Goal: Information Seeking & Learning: Learn about a topic

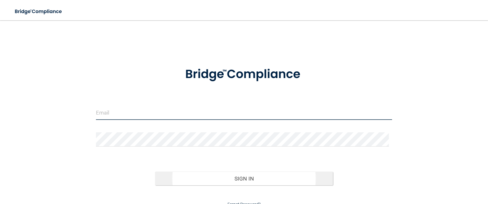
type input "[EMAIL_ADDRESS][DOMAIN_NAME]"
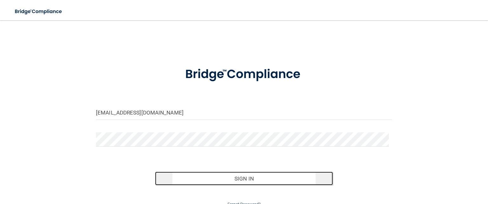
click at [215, 181] on button "Sign In" at bounding box center [244, 179] width 178 height 14
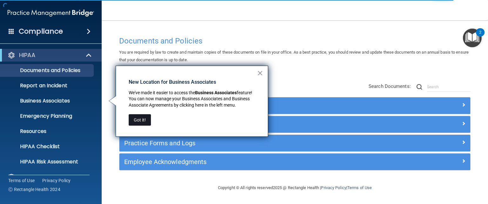
click at [141, 121] on button "Got it!" at bounding box center [140, 119] width 22 height 11
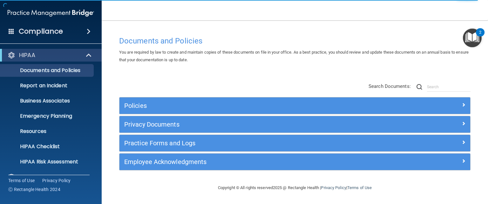
click at [75, 33] on div "Compliance" at bounding box center [51, 31] width 102 height 14
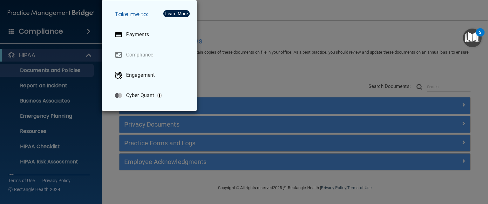
click at [75, 33] on div "Take me to: Payments Compliance Engagement Cyber Quant" at bounding box center [244, 102] width 488 height 204
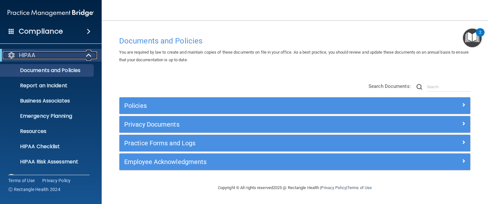
click at [62, 57] on div "HIPAA" at bounding box center [42, 55] width 78 height 8
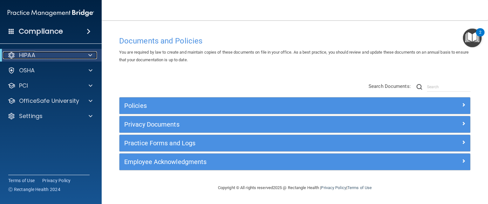
click at [62, 57] on div "HIPAA" at bounding box center [42, 55] width 78 height 8
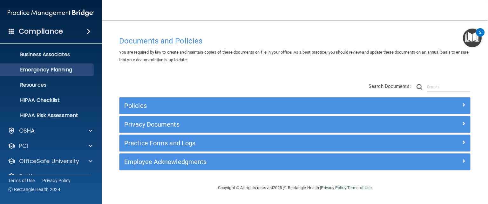
scroll to position [59, 0]
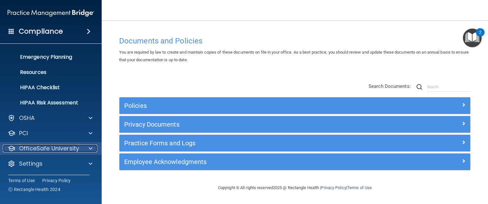
click at [72, 147] on p "OfficeSafe University" at bounding box center [49, 149] width 60 height 8
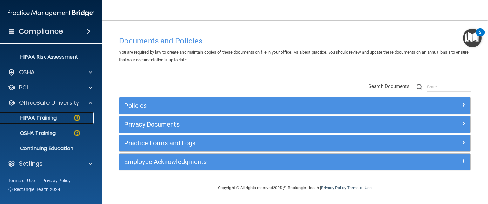
click at [57, 119] on div "HIPAA Training" at bounding box center [47, 118] width 87 height 6
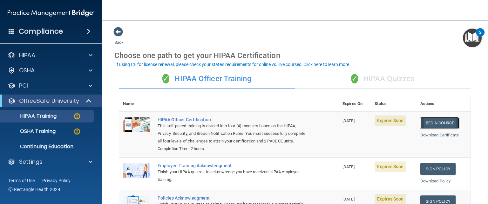
click at [437, 120] on link "Begin Course" at bounding box center [439, 123] width 39 height 12
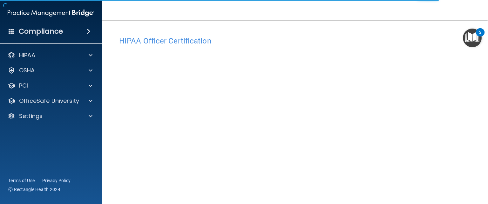
click at [475, 38] on img "Open Resource Center, 2 new notifications" at bounding box center [472, 38] width 19 height 19
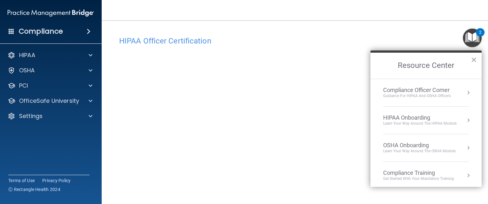
click at [173, 43] on h4 "HIPAA Officer Certification" at bounding box center [294, 41] width 351 height 8
click at [473, 57] on button "×" at bounding box center [474, 60] width 6 height 10
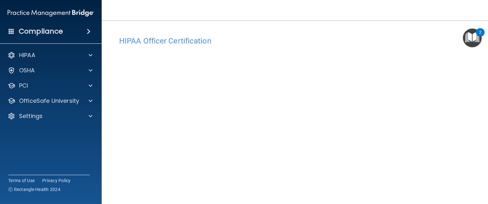
click at [153, 40] on h4 "HIPAA Officer Certification" at bounding box center [294, 41] width 351 height 8
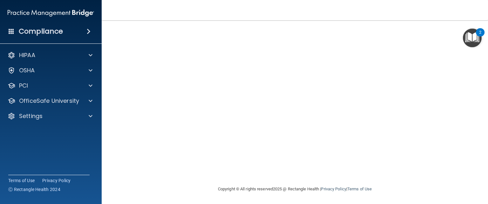
scroll to position [30, 0]
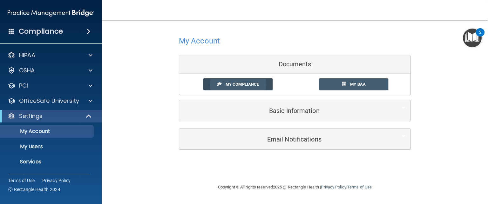
click at [252, 83] on span "My Compliance" at bounding box center [242, 84] width 33 height 5
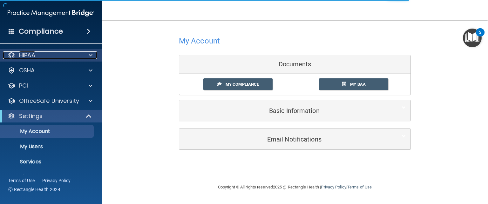
click at [48, 57] on div "HIPAA" at bounding box center [42, 55] width 79 height 8
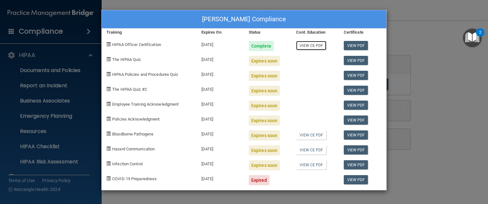
click at [309, 47] on link "View CE PDF" at bounding box center [311, 45] width 30 height 9
click at [132, 57] on span "The HIPAA Quiz" at bounding box center [126, 59] width 29 height 5
click at [199, 66] on div "09/08/2025" at bounding box center [220, 73] width 47 height 15
drag, startPoint x: 111, startPoint y: 61, endPoint x: 104, endPoint y: 58, distance: 7.3
click at [111, 61] on div "The HIPAA Quiz" at bounding box center [149, 58] width 95 height 15
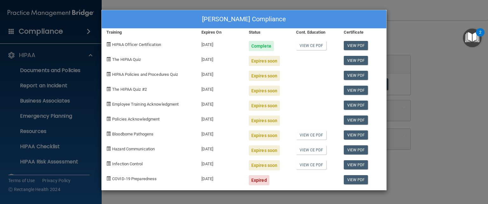
click at [104, 58] on div "The HIPAA Quiz" at bounding box center [149, 58] width 95 height 15
click at [119, 58] on span "The HIPAA Quiz" at bounding box center [126, 59] width 29 height 5
click at [275, 61] on div "Expires soon" at bounding box center [264, 61] width 31 height 10
click at [362, 61] on link "View PDF" at bounding box center [356, 60] width 24 height 9
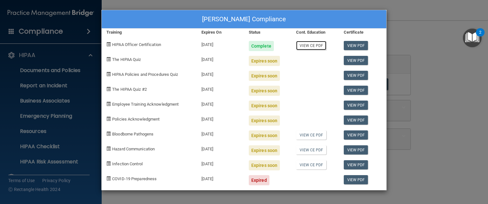
click at [306, 49] on link "View CE PDF" at bounding box center [311, 45] width 30 height 9
click at [435, 44] on div "Janeen Hughes's Compliance Training Expires On Status Cont. Education Certifica…" at bounding box center [244, 102] width 488 height 204
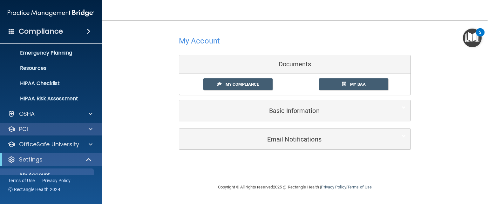
scroll to position [64, 0]
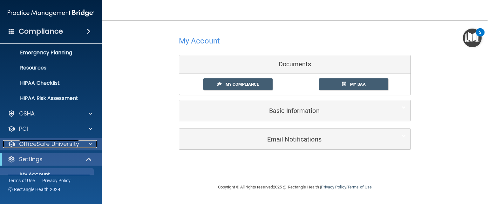
click at [69, 145] on p "OfficeSafe University" at bounding box center [49, 144] width 60 height 8
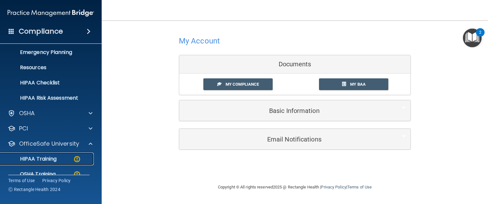
click at [57, 157] on div "HIPAA Training" at bounding box center [47, 159] width 87 height 6
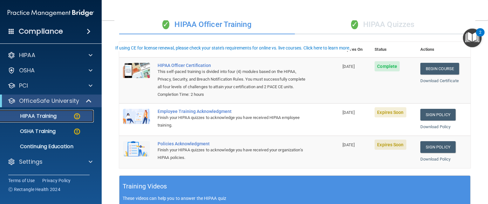
scroll to position [64, 0]
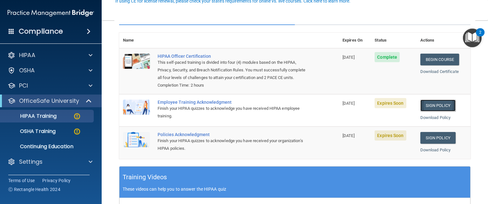
click at [424, 111] on link "Sign Policy" at bounding box center [437, 106] width 35 height 12
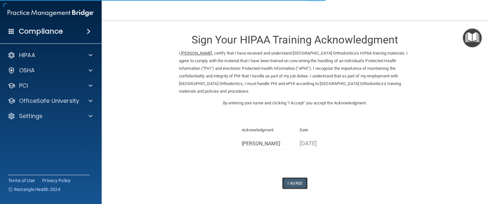
click at [293, 180] on button "I Agree" at bounding box center [294, 184] width 25 height 12
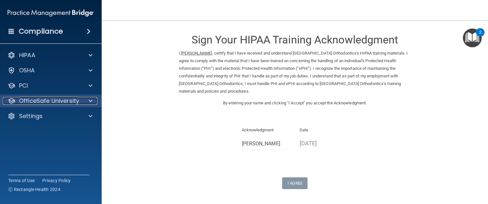
click at [57, 104] on p "OfficeSafe University" at bounding box center [49, 101] width 60 height 8
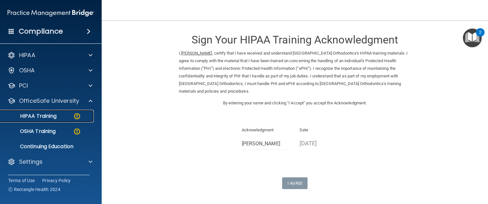
click at [60, 117] on div "HIPAA Training" at bounding box center [47, 116] width 87 height 6
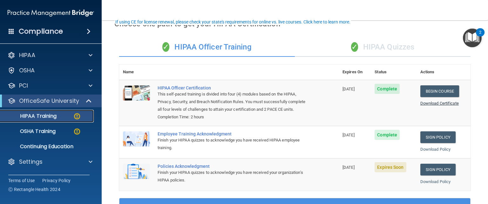
scroll to position [64, 0]
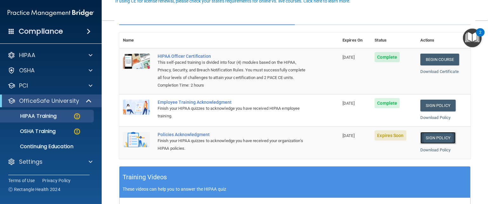
click at [444, 144] on link "Sign Policy" at bounding box center [437, 138] width 35 height 12
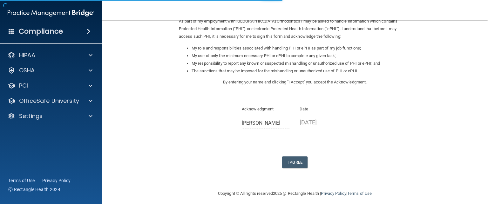
scroll to position [86, 0]
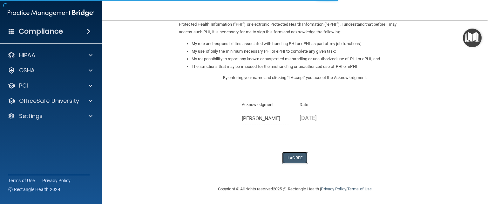
click at [300, 161] on button "I Agree" at bounding box center [294, 158] width 25 height 12
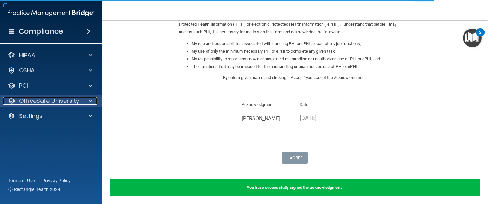
click at [30, 102] on p "OfficeSafe University" at bounding box center [49, 101] width 60 height 8
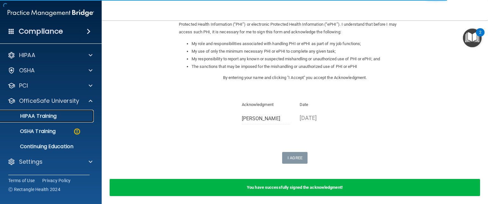
click at [47, 118] on p "HIPAA Training" at bounding box center [30, 116] width 52 height 6
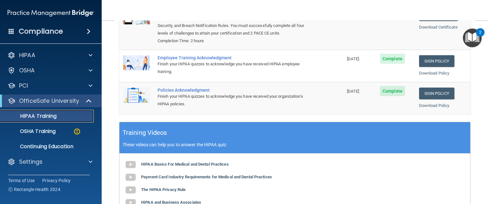
scroll to position [103, 0]
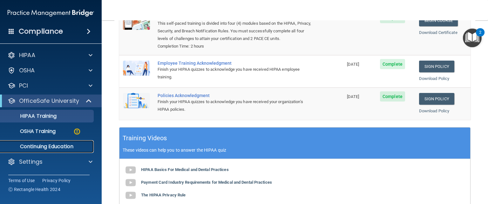
click at [60, 145] on p "Continuing Education" at bounding box center [47, 147] width 87 height 6
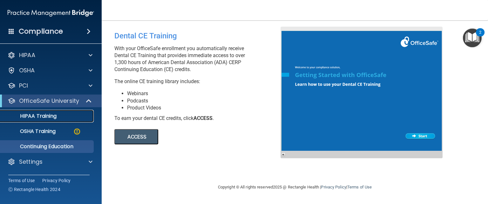
click at [51, 120] on link "HIPAA Training" at bounding box center [44, 116] width 100 height 13
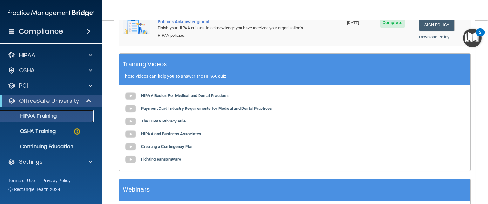
scroll to position [191, 0]
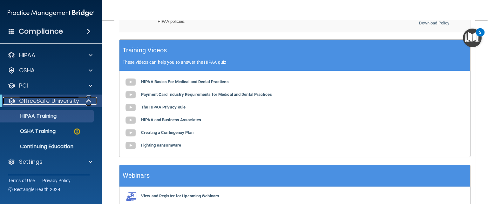
click at [61, 100] on p "OfficeSafe University" at bounding box center [49, 101] width 60 height 8
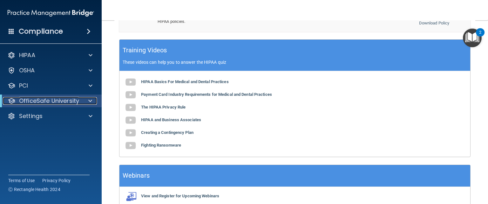
click at [61, 100] on p "OfficeSafe University" at bounding box center [49, 101] width 60 height 8
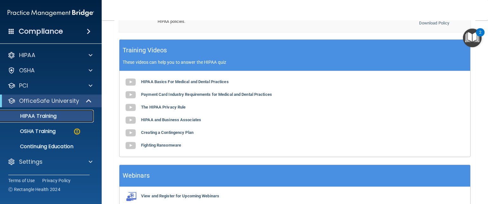
click at [64, 114] on div "HIPAA Training" at bounding box center [47, 116] width 87 height 6
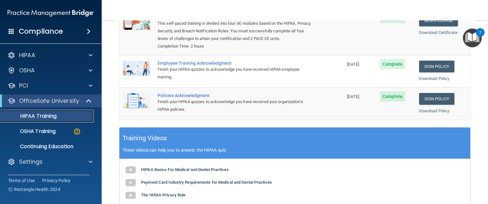
scroll to position [39, 0]
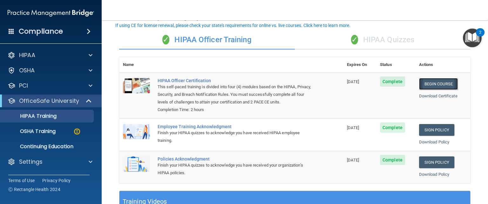
click at [422, 84] on link "Begin Course" at bounding box center [438, 84] width 39 height 12
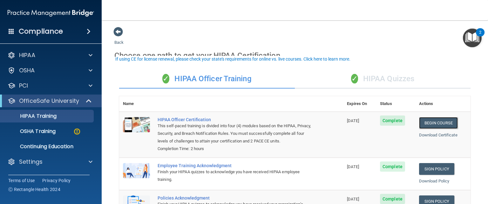
scroll to position [0, 0]
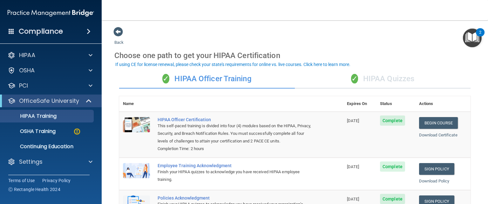
click at [351, 80] on span "✓" at bounding box center [354, 79] width 7 height 10
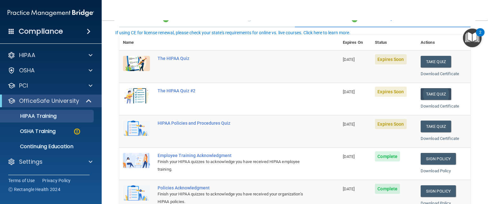
scroll to position [64, 0]
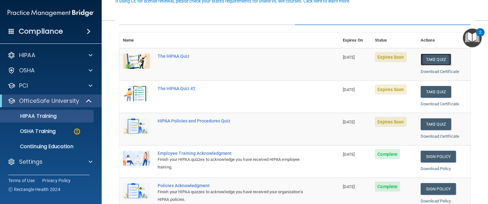
click at [434, 58] on button "Take Quiz" at bounding box center [436, 60] width 30 height 12
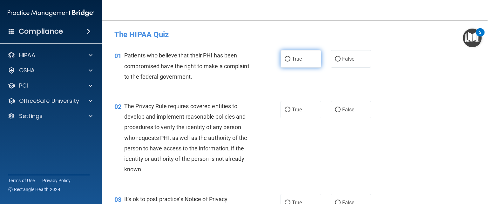
click at [282, 59] on label "True" at bounding box center [300, 58] width 41 height 17
click at [285, 59] on input "True" at bounding box center [288, 59] width 6 height 5
radio input "true"
click at [286, 109] on input "True" at bounding box center [288, 110] width 6 height 5
radio input "true"
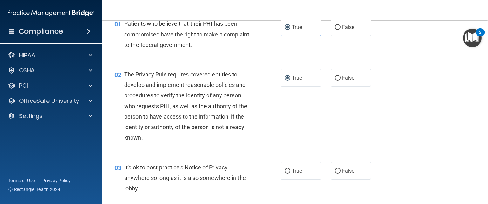
scroll to position [64, 0]
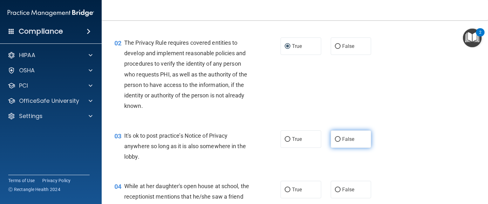
click at [349, 141] on span "False" at bounding box center [348, 139] width 12 height 6
click at [340, 141] on input "False" at bounding box center [338, 139] width 6 height 5
radio input "true"
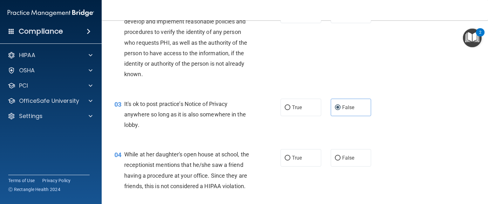
scroll to position [127, 0]
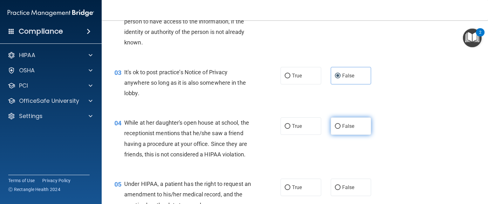
click at [336, 125] on input "False" at bounding box center [338, 126] width 6 height 5
radio input "true"
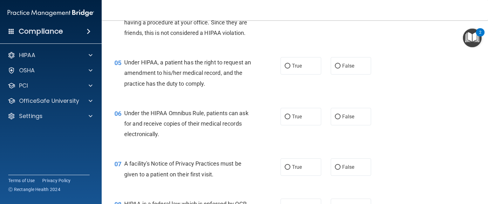
scroll to position [254, 0]
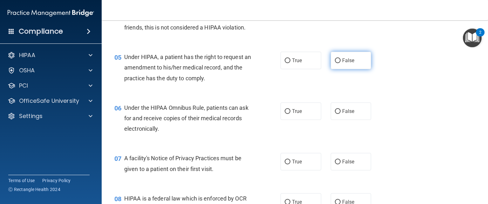
click at [338, 69] on label "False" at bounding box center [351, 60] width 41 height 17
click at [338, 63] on input "False" at bounding box center [338, 60] width 6 height 5
radio input "true"
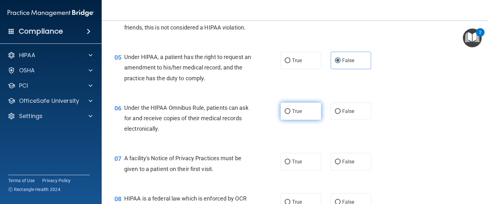
click at [292, 114] on span "True" at bounding box center [297, 111] width 10 height 6
click at [290, 114] on input "True" at bounding box center [288, 111] width 6 height 5
radio input "true"
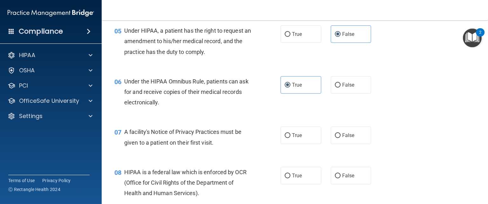
scroll to position [286, 0]
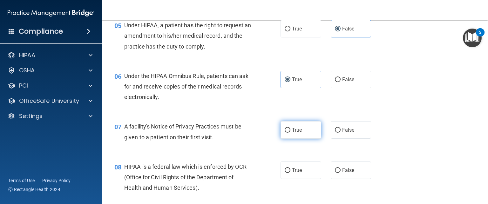
click at [293, 133] on span "True" at bounding box center [297, 130] width 10 height 6
click at [290, 133] on input "True" at bounding box center [288, 130] width 6 height 5
radio input "true"
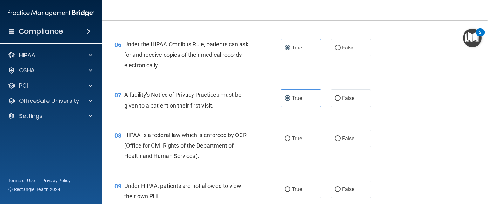
scroll to position [349, 0]
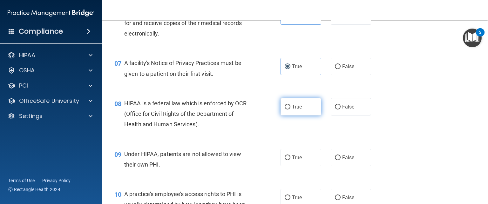
click at [304, 116] on label "True" at bounding box center [300, 106] width 41 height 17
click at [290, 110] on input "True" at bounding box center [288, 107] width 6 height 5
radio input "true"
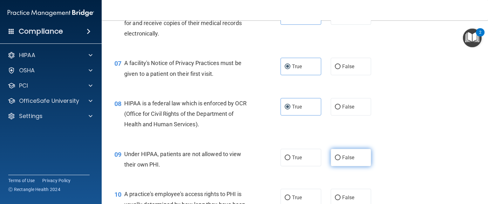
click at [342, 161] on span "False" at bounding box center [348, 158] width 12 height 6
click at [340, 160] on input "False" at bounding box center [338, 158] width 6 height 5
radio input "true"
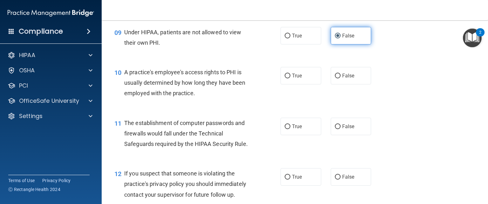
scroll to position [476, 0]
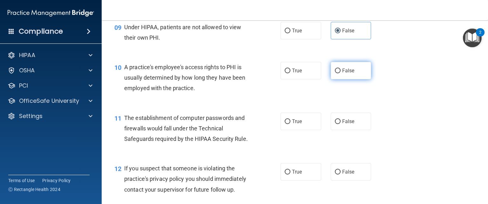
click at [337, 73] on input "False" at bounding box center [338, 71] width 6 height 5
radio input "true"
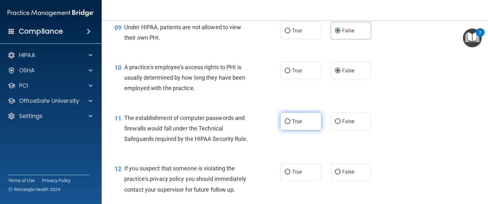
click at [298, 125] on span "True" at bounding box center [297, 121] width 10 height 6
click at [290, 124] on input "True" at bounding box center [288, 121] width 6 height 5
radio input "true"
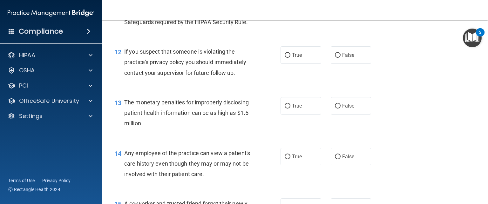
scroll to position [572, 0]
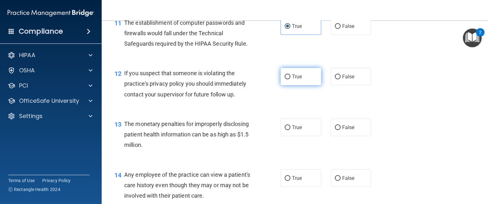
click at [285, 79] on input "True" at bounding box center [288, 77] width 6 height 5
radio input "true"
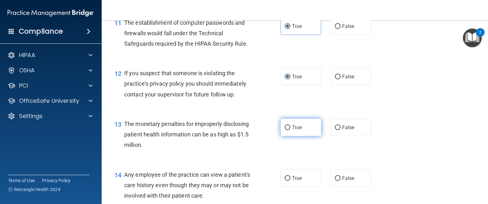
click at [292, 131] on span "True" at bounding box center [297, 128] width 10 height 6
click at [290, 130] on input "True" at bounding box center [288, 127] width 6 height 5
radio input "true"
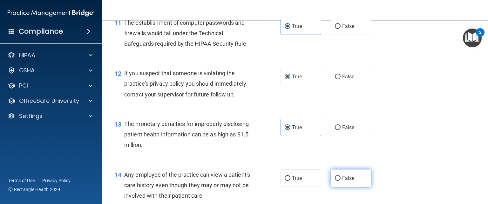
click at [336, 181] on input "False" at bounding box center [338, 178] width 6 height 5
radio input "true"
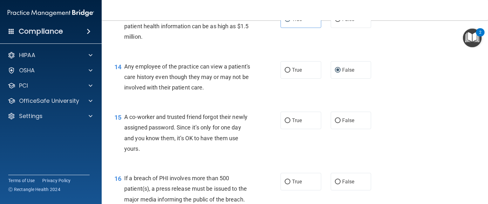
scroll to position [731, 0]
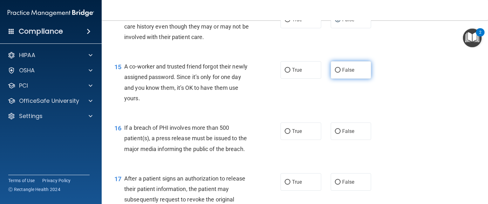
click at [336, 79] on label "False" at bounding box center [351, 69] width 41 height 17
click at [336, 73] on input "False" at bounding box center [338, 70] width 6 height 5
radio input "true"
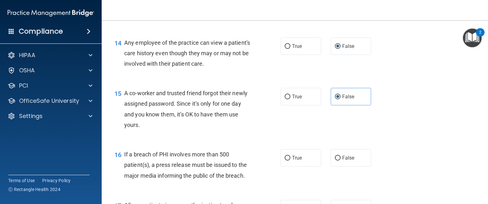
scroll to position [699, 0]
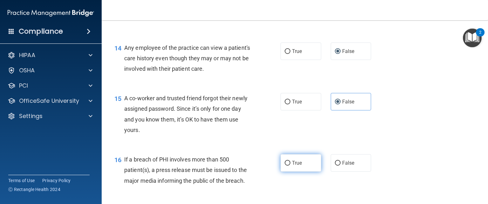
click at [285, 166] on input "True" at bounding box center [288, 163] width 6 height 5
radio input "true"
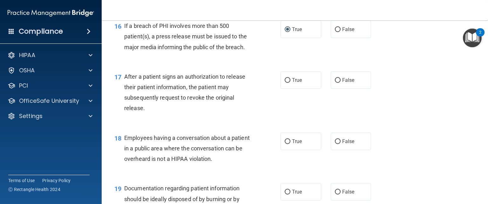
scroll to position [858, 0]
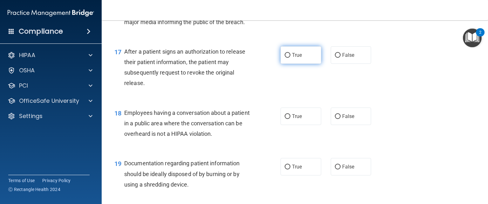
click at [295, 58] on span "True" at bounding box center [297, 55] width 10 height 6
click at [290, 58] on input "True" at bounding box center [288, 55] width 6 height 5
radio input "true"
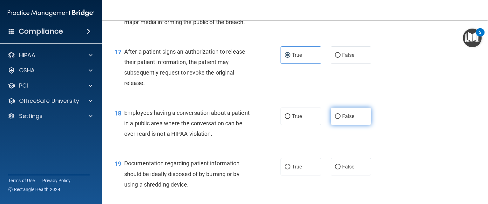
click at [337, 119] on input "False" at bounding box center [338, 116] width 6 height 5
radio input "true"
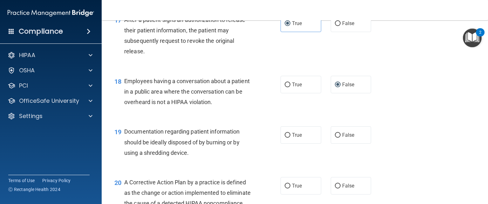
scroll to position [921, 0]
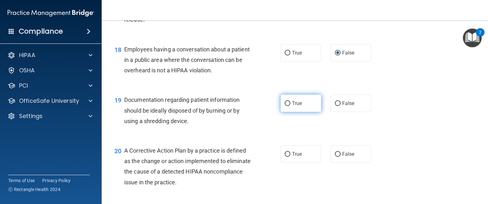
click at [307, 112] on label "True" at bounding box center [300, 103] width 41 height 17
click at [290, 106] on input "True" at bounding box center [288, 103] width 6 height 5
radio input "true"
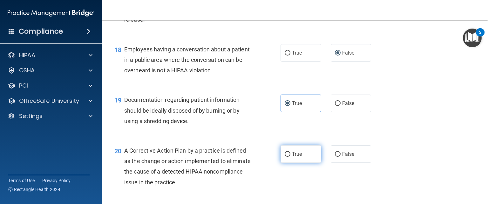
click at [289, 162] on label "True" at bounding box center [300, 153] width 41 height 17
click at [289, 157] on input "True" at bounding box center [288, 154] width 6 height 5
radio input "true"
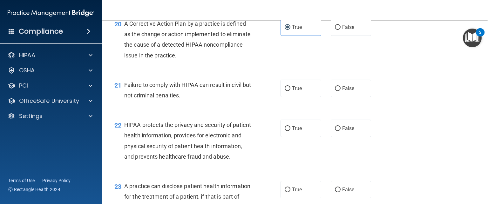
scroll to position [1080, 0]
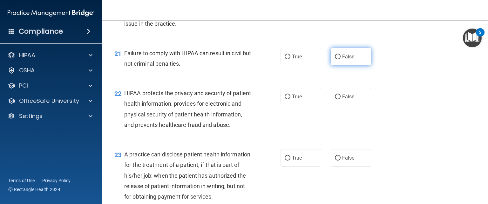
click at [335, 59] on input "False" at bounding box center [338, 57] width 6 height 5
radio input "true"
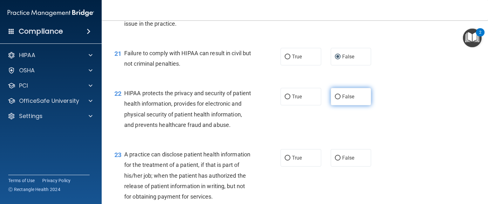
click at [335, 99] on input "False" at bounding box center [338, 97] width 6 height 5
radio input "true"
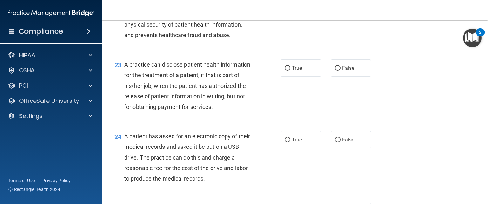
scroll to position [1175, 0]
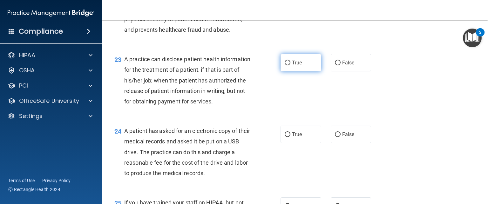
click at [285, 65] on input "True" at bounding box center [288, 63] width 6 height 5
radio input "true"
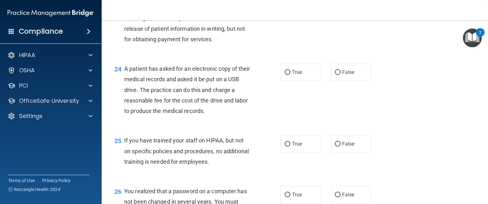
scroll to position [1239, 0]
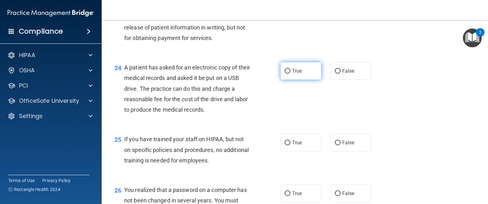
click at [298, 74] on span "True" at bounding box center [297, 71] width 10 height 6
click at [290, 74] on input "True" at bounding box center [288, 71] width 6 height 5
radio input "true"
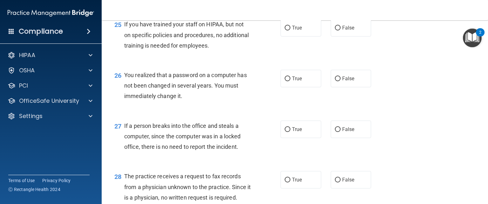
scroll to position [1334, 0]
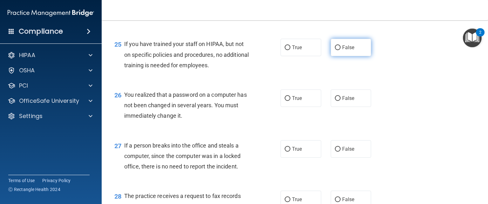
click at [344, 51] on span "False" at bounding box center [348, 47] width 12 height 6
click at [340, 50] on input "False" at bounding box center [338, 47] width 6 height 5
radio input "true"
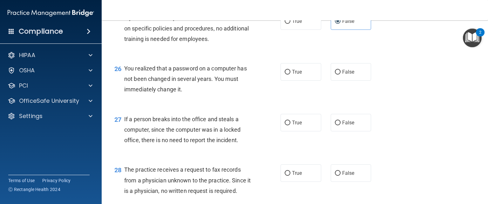
scroll to position [1366, 0]
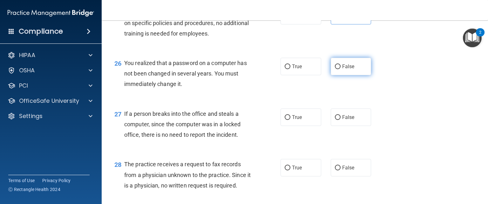
click at [333, 75] on label "False" at bounding box center [351, 66] width 41 height 17
click at [335, 69] on input "False" at bounding box center [338, 66] width 6 height 5
radio input "true"
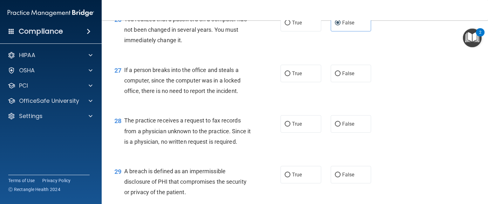
scroll to position [1429, 0]
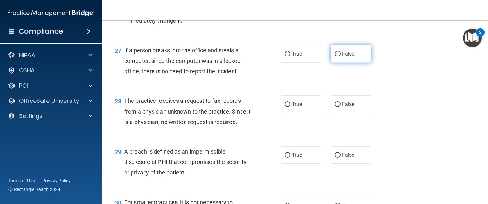
click at [335, 57] on input "False" at bounding box center [338, 54] width 6 height 5
radio input "true"
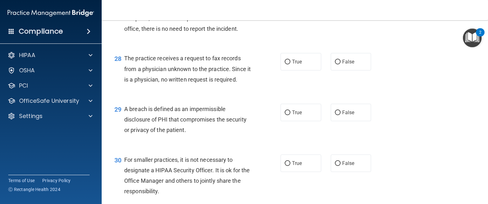
scroll to position [1493, 0]
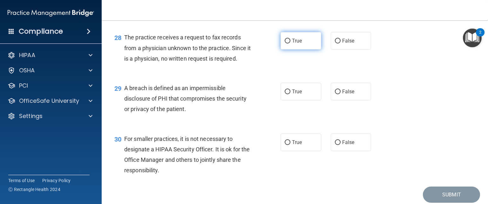
click at [302, 50] on label "True" at bounding box center [300, 40] width 41 height 17
click at [290, 44] on input "True" at bounding box center [288, 41] width 6 height 5
radio input "true"
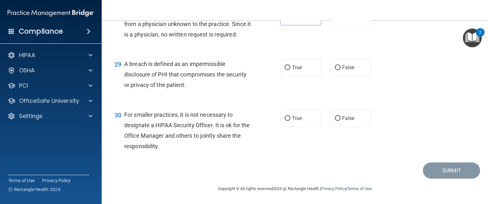
scroll to position [1549, 0]
click at [292, 73] on label "True" at bounding box center [300, 67] width 41 height 17
click at [290, 70] on input "True" at bounding box center [288, 67] width 6 height 5
radio input "true"
click at [336, 121] on label "False" at bounding box center [351, 118] width 41 height 17
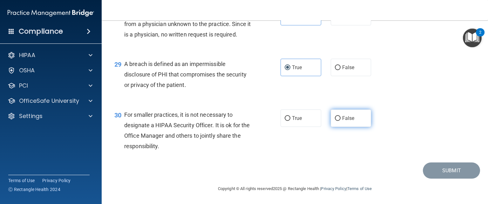
click at [336, 121] on input "False" at bounding box center [338, 118] width 6 height 5
radio input "true"
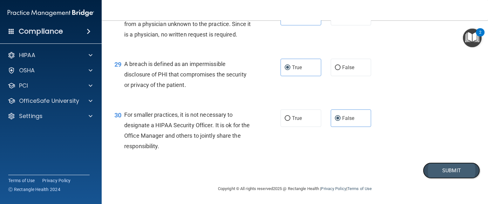
click at [448, 170] on button "Submit" at bounding box center [451, 171] width 57 height 16
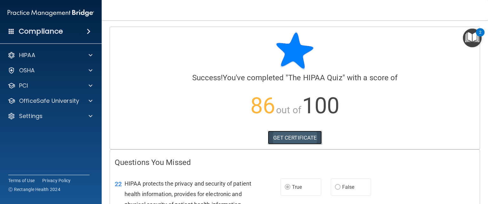
click at [297, 138] on link "GET CERTIFICATE" at bounding box center [295, 138] width 54 height 14
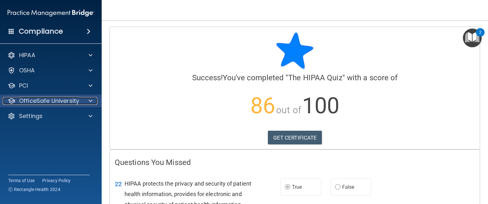
click at [89, 101] on span at bounding box center [91, 101] width 4 height 8
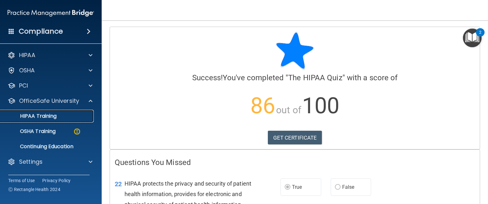
click at [69, 115] on div "HIPAA Training" at bounding box center [47, 116] width 87 height 6
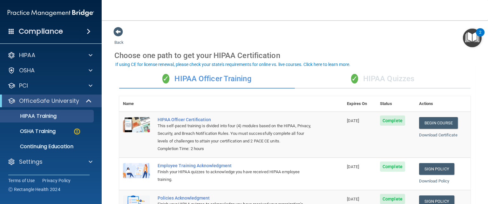
click at [356, 75] on div "✓ HIPAA Quizzes" at bounding box center [383, 79] width 176 height 19
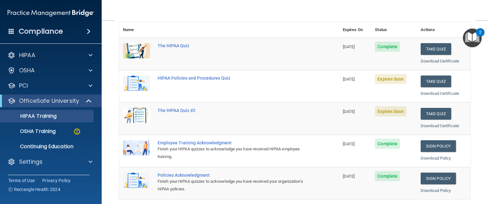
scroll to position [64, 0]
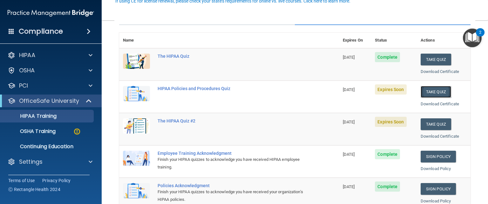
click at [434, 90] on button "Take Quiz" at bounding box center [436, 92] width 30 height 12
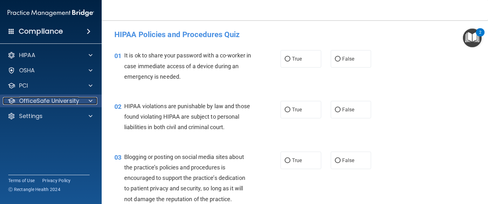
click at [85, 98] on div at bounding box center [90, 101] width 16 height 8
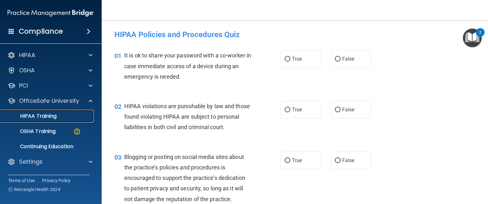
click at [56, 120] on link "HIPAA Training" at bounding box center [44, 116] width 100 height 13
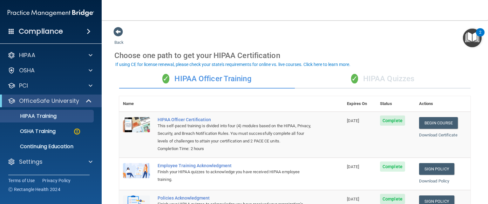
click at [371, 79] on div "✓ HIPAA Quizzes" at bounding box center [383, 79] width 176 height 19
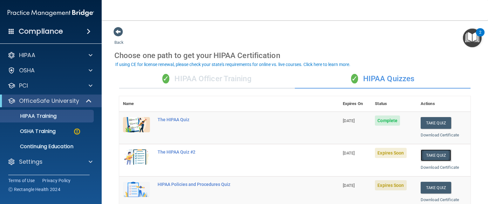
click at [430, 153] on button "Take Quiz" at bounding box center [436, 156] width 30 height 12
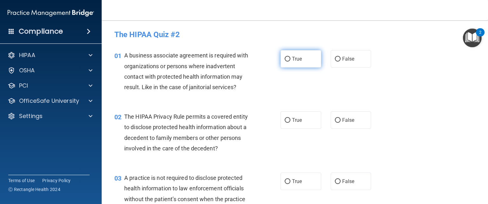
click at [293, 62] on span "True" at bounding box center [297, 59] width 10 height 6
click at [290, 62] on input "True" at bounding box center [288, 59] width 6 height 5
radio input "true"
click at [292, 118] on span "True" at bounding box center [297, 120] width 10 height 6
click at [290, 118] on input "True" at bounding box center [288, 120] width 6 height 5
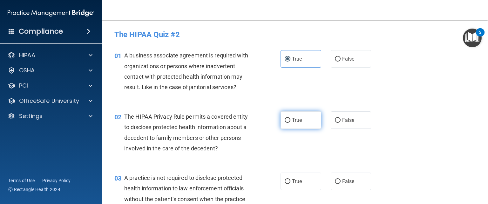
radio input "true"
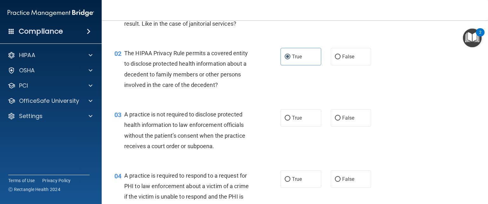
scroll to position [95, 0]
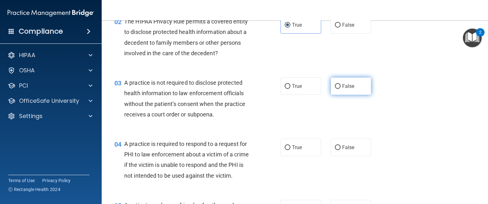
click at [336, 88] on input "False" at bounding box center [338, 86] width 6 height 5
radio input "true"
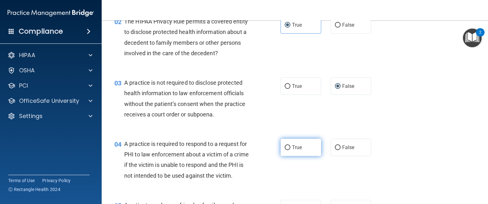
click at [304, 150] on label "True" at bounding box center [300, 147] width 41 height 17
click at [290, 150] on input "True" at bounding box center [288, 147] width 6 height 5
radio input "true"
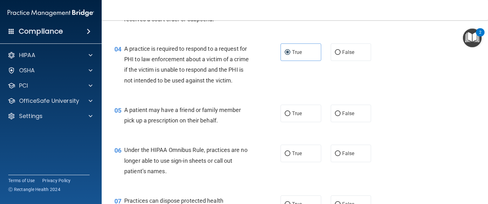
scroll to position [222, 0]
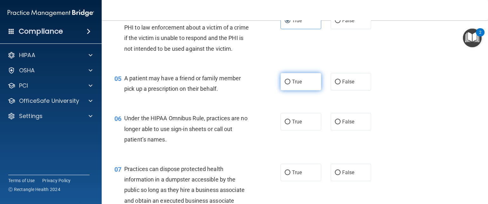
click at [285, 84] on input "True" at bounding box center [288, 82] width 6 height 5
radio input "true"
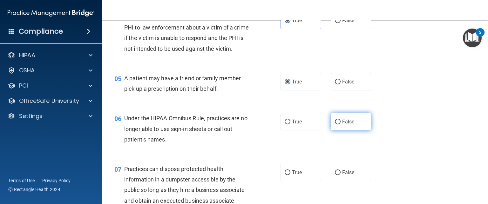
click at [335, 125] on input "False" at bounding box center [338, 122] width 6 height 5
radio input "true"
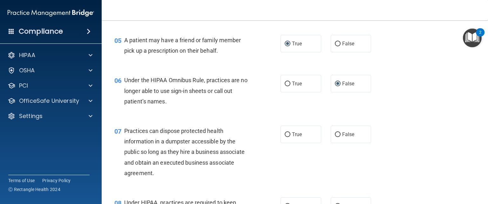
scroll to position [286, 0]
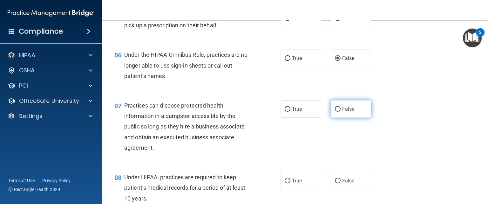
click at [345, 112] on span "False" at bounding box center [348, 109] width 12 height 6
click at [340, 112] on input "False" at bounding box center [338, 109] width 6 height 5
radio input "true"
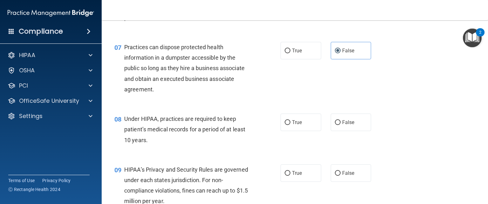
scroll to position [349, 0]
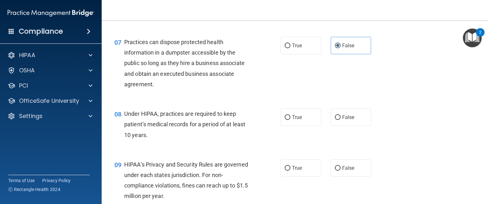
click at [335, 126] on label "False" at bounding box center [351, 117] width 41 height 17
click at [335, 120] on input "False" at bounding box center [338, 117] width 6 height 5
radio input "true"
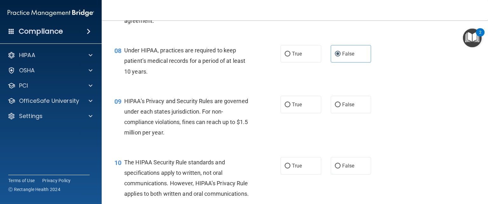
scroll to position [445, 0]
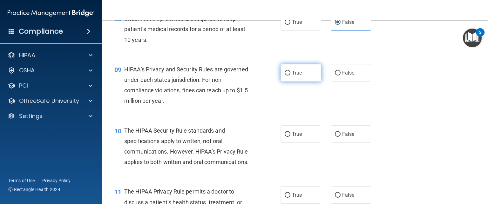
click at [298, 82] on label "True" at bounding box center [300, 72] width 41 height 17
click at [290, 76] on input "True" at bounding box center [288, 73] width 6 height 5
radio input "true"
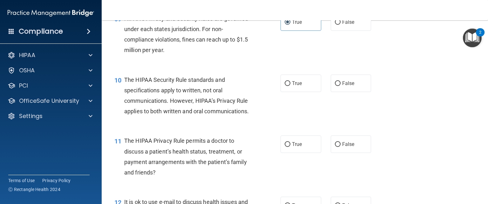
scroll to position [508, 0]
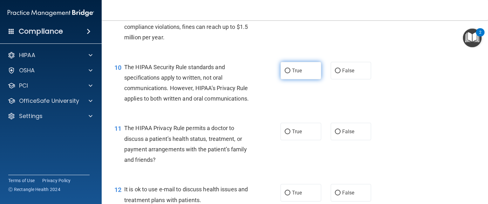
click at [292, 74] on span "True" at bounding box center [297, 71] width 10 height 6
click at [290, 73] on input "True" at bounding box center [288, 71] width 6 height 5
radio input "true"
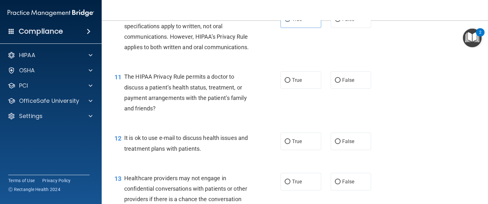
scroll to position [572, 0]
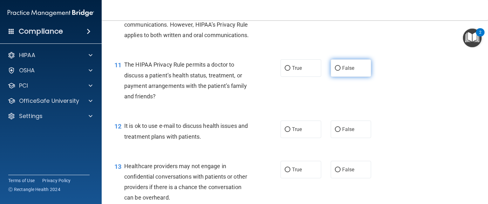
click at [352, 77] on label "False" at bounding box center [351, 67] width 41 height 17
click at [340, 71] on input "False" at bounding box center [338, 68] width 6 height 5
radio input "true"
click at [303, 138] on label "True" at bounding box center [300, 129] width 41 height 17
click at [290, 132] on input "True" at bounding box center [288, 129] width 6 height 5
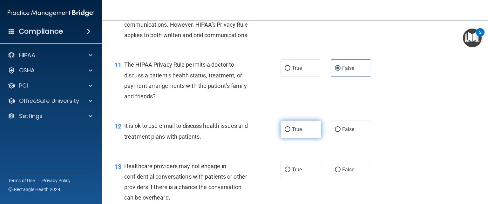
radio input "true"
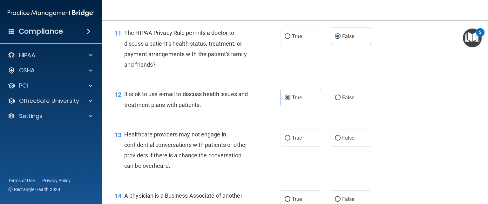
scroll to position [635, 0]
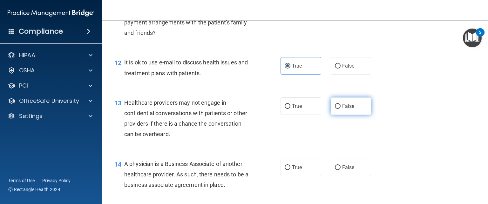
click at [331, 115] on label "False" at bounding box center [351, 106] width 41 height 17
click at [335, 109] on input "False" at bounding box center [338, 106] width 6 height 5
radio input "true"
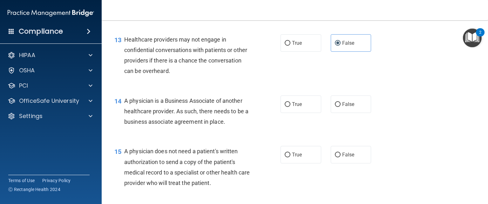
scroll to position [699, 0]
click at [342, 107] on span "False" at bounding box center [348, 104] width 12 height 6
click at [340, 107] on input "False" at bounding box center [338, 104] width 6 height 5
radio input "true"
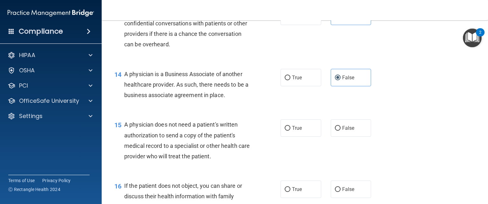
scroll to position [731, 0]
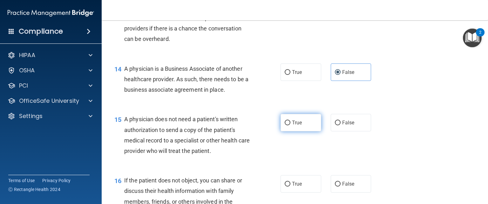
click at [300, 131] on label "True" at bounding box center [300, 122] width 41 height 17
click at [290, 125] on input "True" at bounding box center [288, 123] width 6 height 5
radio input "true"
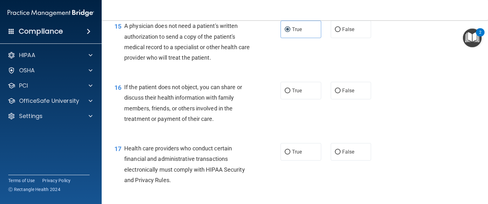
scroll to position [826, 0]
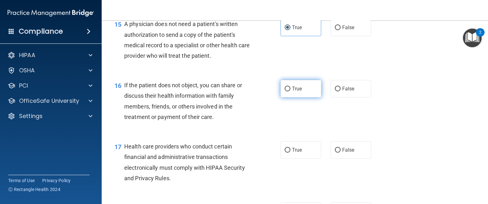
click at [292, 92] on span "True" at bounding box center [297, 89] width 10 height 6
click at [290, 91] on input "True" at bounding box center [288, 89] width 6 height 5
radio input "true"
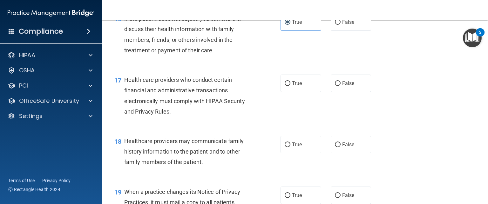
scroll to position [921, 0]
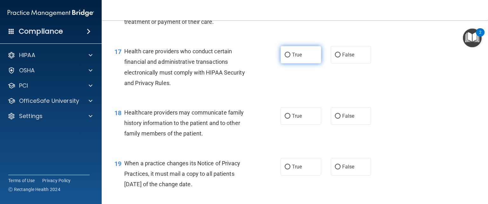
click at [297, 58] on span "True" at bounding box center [297, 55] width 10 height 6
click at [290, 57] on input "True" at bounding box center [288, 55] width 6 height 5
radio input "true"
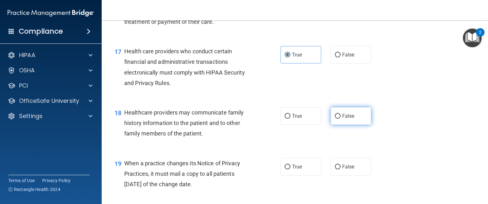
click at [336, 119] on input "False" at bounding box center [338, 116] width 6 height 5
radio input "true"
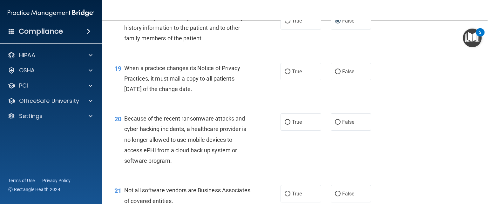
scroll to position [1048, 0]
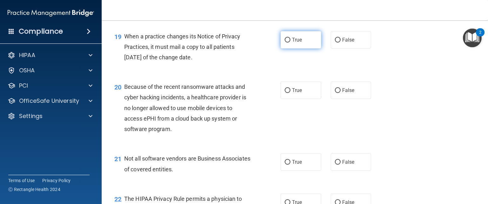
click at [294, 43] on span "True" at bounding box center [297, 40] width 10 height 6
click at [290, 43] on input "True" at bounding box center [288, 40] width 6 height 5
radio input "true"
drag, startPoint x: 334, startPoint y: 61, endPoint x: 325, endPoint y: 61, distance: 8.6
click at [335, 43] on input "False" at bounding box center [338, 40] width 6 height 5
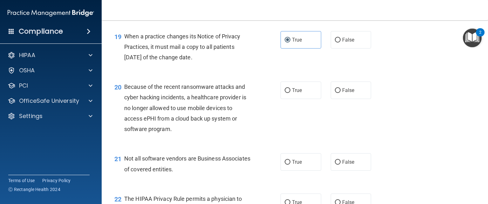
radio input "true"
radio input "false"
click at [335, 93] on input "False" at bounding box center [338, 90] width 6 height 5
radio input "true"
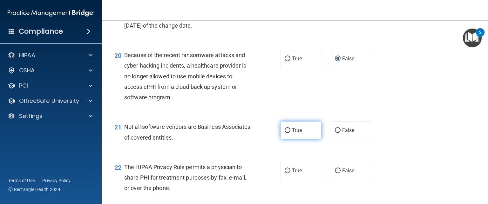
click at [296, 133] on span "True" at bounding box center [297, 130] width 10 height 6
click at [290, 133] on input "True" at bounding box center [288, 130] width 6 height 5
radio input "true"
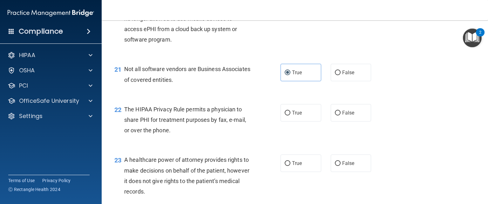
scroll to position [1143, 0]
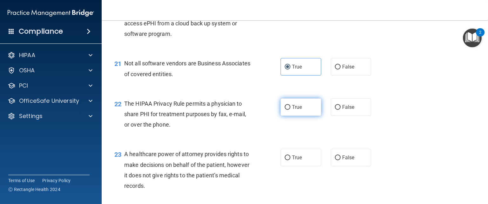
click at [297, 110] on span "True" at bounding box center [297, 107] width 10 height 6
click at [290, 110] on input "True" at bounding box center [288, 107] width 6 height 5
radio input "true"
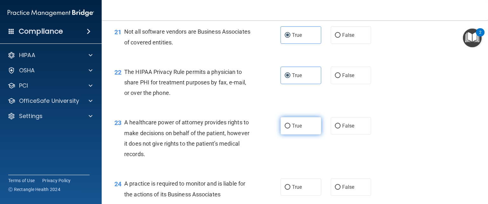
click at [308, 135] on label "True" at bounding box center [300, 125] width 41 height 17
click at [290, 129] on input "True" at bounding box center [288, 126] width 6 height 5
radio input "true"
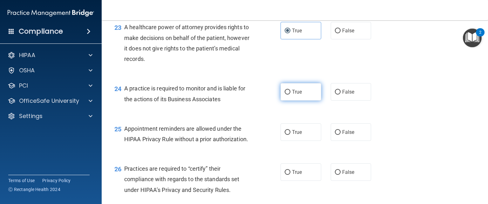
click at [296, 101] on label "True" at bounding box center [300, 91] width 41 height 17
click at [290, 95] on input "True" at bounding box center [288, 92] width 6 height 5
radio input "true"
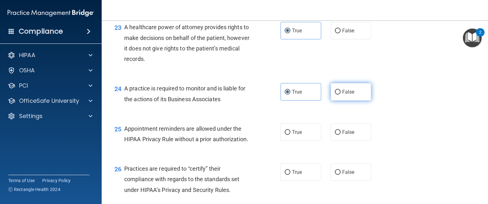
click at [336, 95] on input "False" at bounding box center [338, 92] width 6 height 5
radio input "true"
radio input "false"
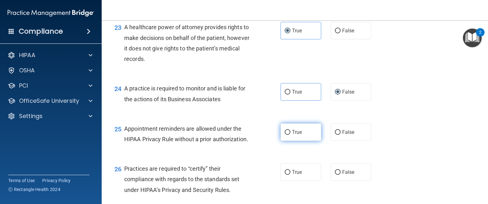
click at [285, 135] on input "True" at bounding box center [288, 132] width 6 height 5
radio input "true"
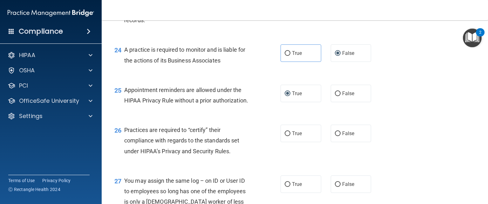
scroll to position [1334, 0]
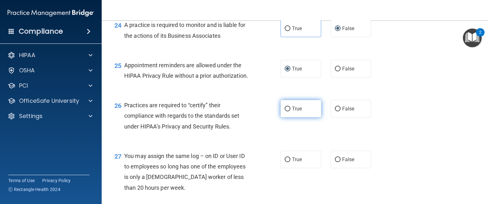
click at [304, 118] on label "True" at bounding box center [300, 108] width 41 height 17
click at [290, 111] on input "True" at bounding box center [288, 109] width 6 height 5
radio input "true"
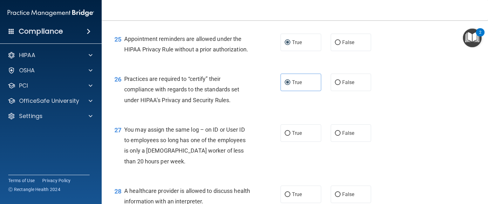
scroll to position [1366, 0]
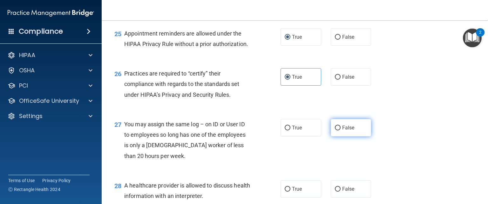
click at [346, 137] on label "False" at bounding box center [351, 127] width 41 height 17
click at [340, 131] on input "False" at bounding box center [338, 128] width 6 height 5
radio input "true"
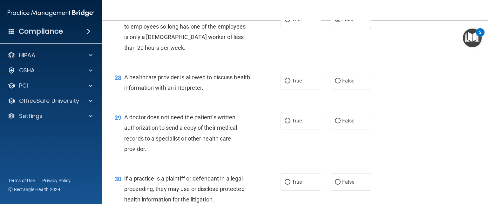
scroll to position [1493, 0]
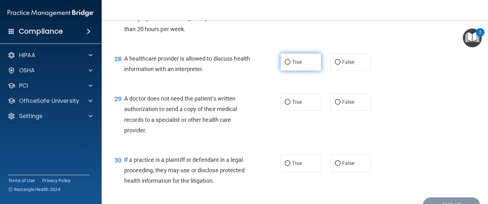
click at [301, 71] on label "True" at bounding box center [300, 61] width 41 height 17
click at [290, 65] on input "True" at bounding box center [288, 62] width 6 height 5
radio input "true"
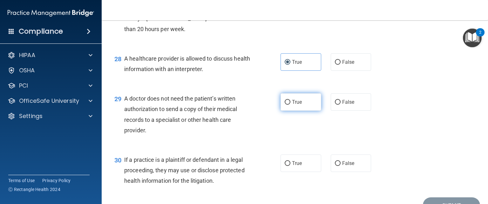
click at [293, 105] on span "True" at bounding box center [297, 102] width 10 height 6
click at [290, 105] on input "True" at bounding box center [288, 102] width 6 height 5
radio input "true"
drag, startPoint x: 213, startPoint y: 136, endPoint x: 396, endPoint y: 168, distance: 185.8
click at [396, 168] on div "30 If a practice is a plaintiff or defendant in a legal proceeding, they may us…" at bounding box center [295, 172] width 370 height 51
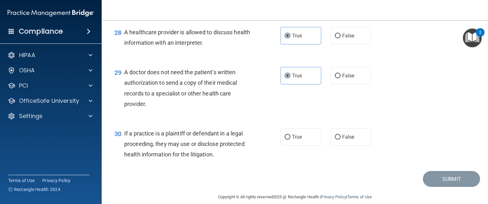
scroll to position [1525, 0]
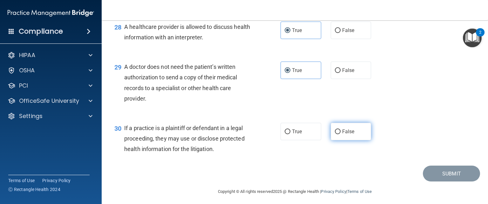
click at [332, 140] on label "False" at bounding box center [351, 131] width 41 height 17
click at [335, 134] on input "False" at bounding box center [338, 132] width 6 height 5
radio input "true"
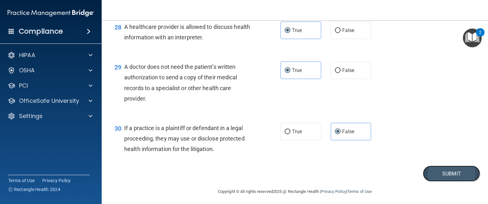
click at [454, 182] on button "Submit" at bounding box center [451, 174] width 57 height 16
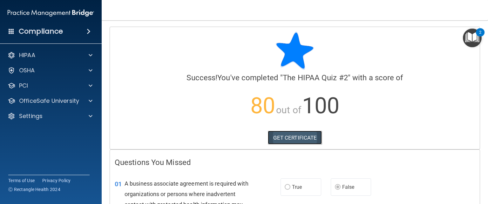
click at [307, 137] on link "GET CERTIFICATE" at bounding box center [295, 138] width 54 height 14
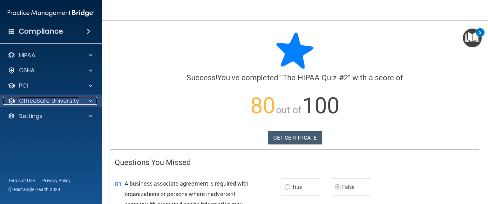
click at [70, 100] on p "OfficeSafe University" at bounding box center [49, 101] width 60 height 8
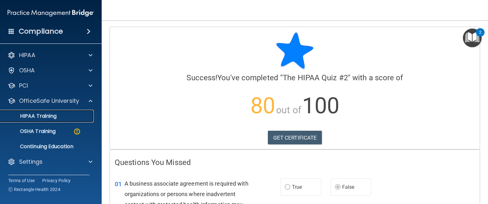
click at [61, 113] on link "HIPAA Training" at bounding box center [44, 116] width 100 height 13
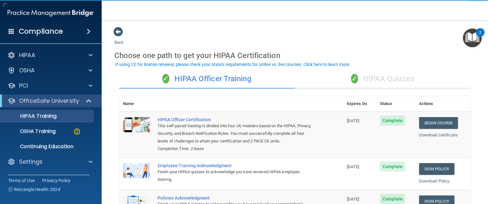
click at [353, 80] on span "✓" at bounding box center [354, 79] width 7 height 10
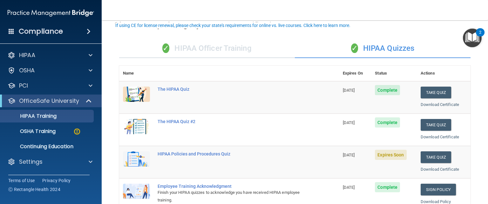
scroll to position [64, 0]
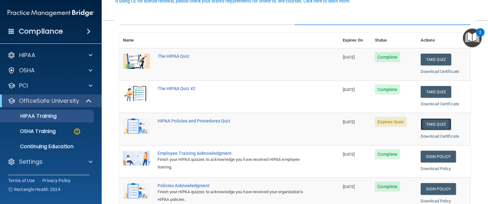
click at [440, 122] on button "Take Quiz" at bounding box center [436, 124] width 30 height 12
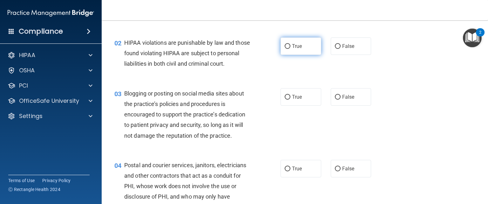
click at [299, 46] on span "True" at bounding box center [297, 46] width 10 height 6
click at [290, 46] on input "True" at bounding box center [288, 46] width 6 height 5
radio input "true"
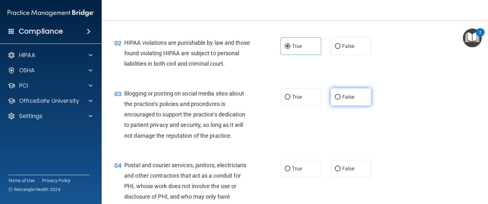
click at [337, 106] on label "False" at bounding box center [351, 96] width 41 height 17
click at [337, 100] on input "False" at bounding box center [338, 97] width 6 height 5
radio input "true"
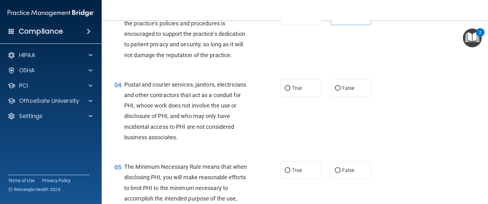
scroll to position [159, 0]
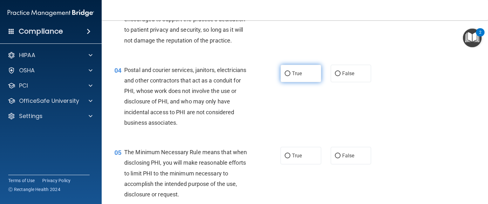
click at [295, 77] on span "True" at bounding box center [297, 74] width 10 height 6
click at [290, 76] on input "True" at bounding box center [288, 73] width 6 height 5
radio input "true"
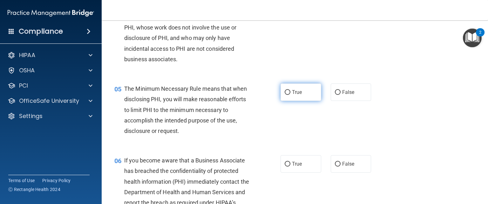
click at [285, 95] on input "True" at bounding box center [288, 92] width 6 height 5
radio input "true"
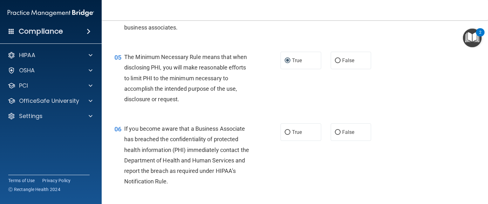
scroll to position [286, 0]
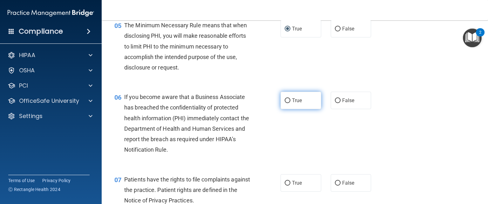
click at [293, 109] on label "True" at bounding box center [300, 100] width 41 height 17
click at [290, 103] on input "True" at bounding box center [288, 100] width 6 height 5
radio input "true"
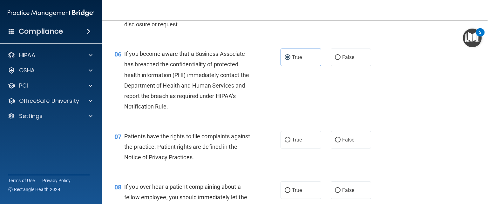
scroll to position [349, 0]
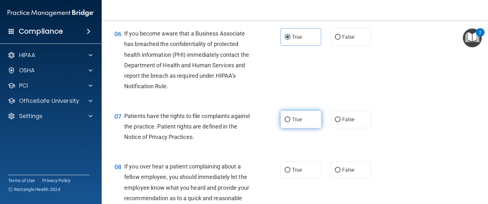
click at [284, 128] on label "True" at bounding box center [300, 119] width 41 height 17
click at [285, 122] on input "True" at bounding box center [288, 120] width 6 height 5
radio input "true"
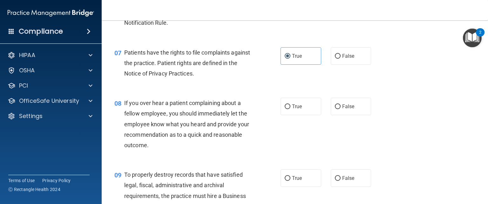
scroll to position [445, 0]
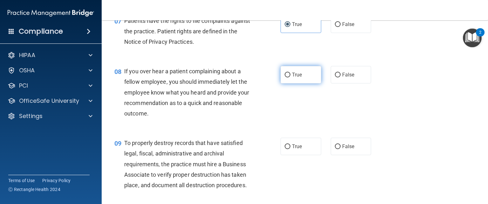
click at [286, 77] on input "True" at bounding box center [288, 75] width 6 height 5
radio input "true"
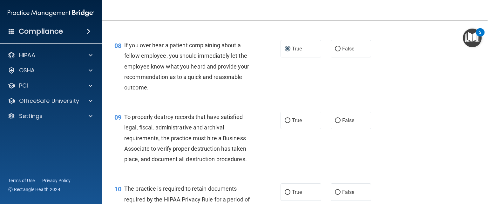
scroll to position [476, 0]
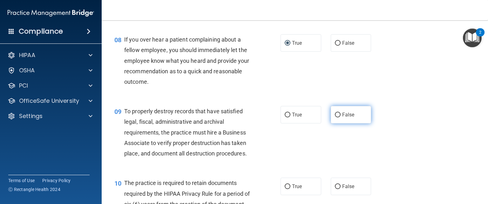
click at [356, 124] on label "False" at bounding box center [351, 114] width 41 height 17
click at [340, 118] on input "False" at bounding box center [338, 115] width 6 height 5
radio input "true"
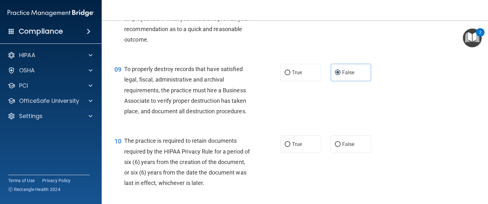
scroll to position [540, 0]
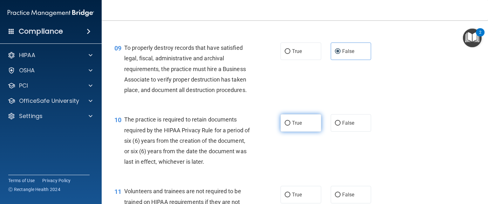
click at [307, 132] on label "True" at bounding box center [300, 122] width 41 height 17
click at [290, 126] on input "True" at bounding box center [288, 123] width 6 height 5
radio input "true"
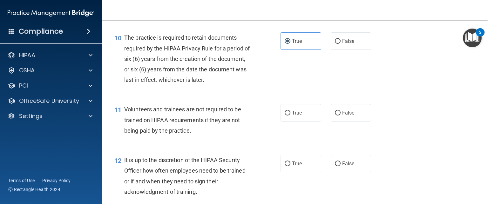
scroll to position [635, 0]
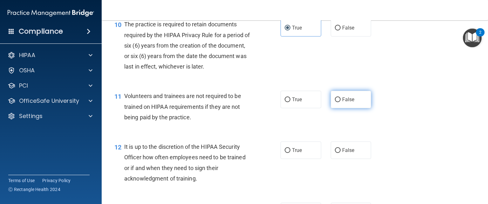
click at [343, 103] on span "False" at bounding box center [348, 100] width 12 height 6
click at [340, 102] on input "False" at bounding box center [338, 100] width 6 height 5
radio input "true"
click at [285, 106] on label "True" at bounding box center [300, 99] width 41 height 17
click at [285, 102] on input "True" at bounding box center [288, 100] width 6 height 5
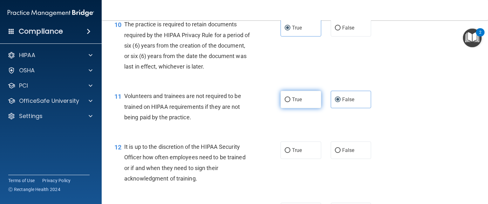
radio input "true"
radio input "false"
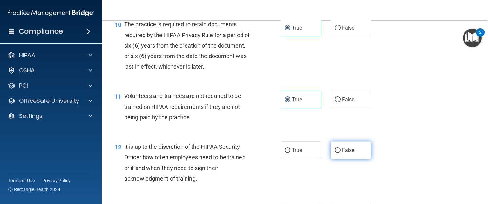
click at [342, 153] on span "False" at bounding box center [348, 150] width 12 height 6
click at [340, 153] on input "False" at bounding box center [338, 150] width 6 height 5
radio input "true"
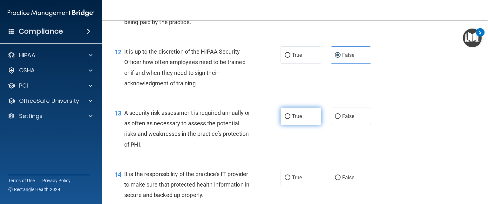
click at [287, 119] on input "True" at bounding box center [288, 116] width 6 height 5
radio input "true"
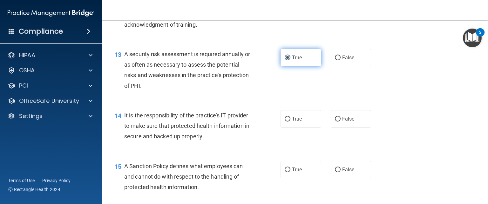
scroll to position [794, 0]
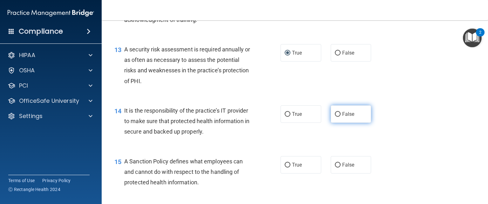
click at [361, 123] on label "False" at bounding box center [351, 113] width 41 height 17
click at [340, 117] on input "False" at bounding box center [338, 114] width 6 height 5
radio input "true"
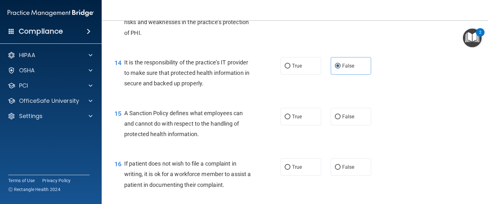
scroll to position [858, 0]
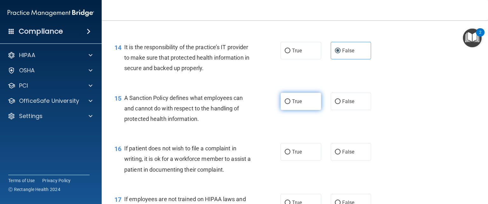
click at [296, 108] on label "True" at bounding box center [300, 101] width 41 height 17
click at [290, 104] on input "True" at bounding box center [288, 101] width 6 height 5
radio input "true"
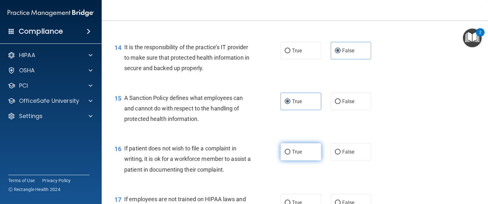
click at [298, 155] on span "True" at bounding box center [297, 152] width 10 height 6
click at [290, 155] on input "True" at bounding box center [288, 152] width 6 height 5
radio input "true"
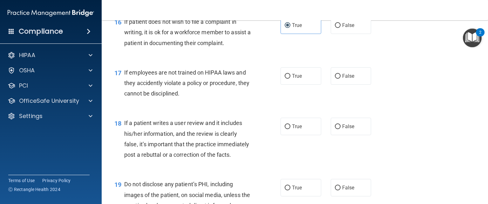
scroll to position [985, 0]
click at [356, 84] on label "False" at bounding box center [351, 75] width 41 height 17
click at [340, 78] on input "False" at bounding box center [338, 76] width 6 height 5
radio input "true"
click at [335, 129] on input "False" at bounding box center [338, 126] width 6 height 5
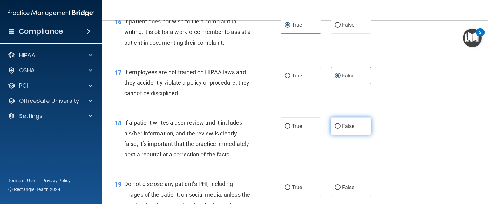
radio input "true"
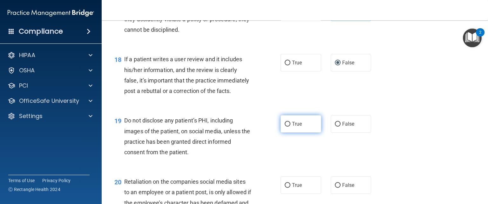
click at [292, 127] on span "True" at bounding box center [297, 124] width 10 height 6
click at [290, 127] on input "True" at bounding box center [288, 124] width 6 height 5
radio input "true"
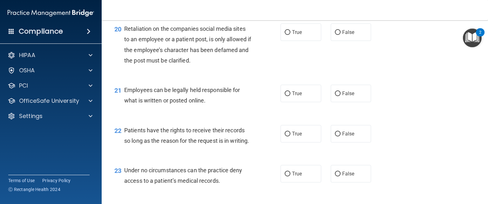
scroll to position [1207, 0]
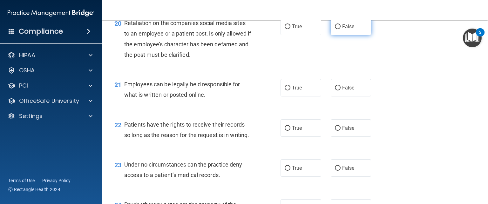
click at [344, 30] on span "False" at bounding box center [348, 27] width 12 height 6
click at [340, 29] on input "False" at bounding box center [338, 26] width 6 height 5
radio input "true"
click at [292, 97] on label "True" at bounding box center [300, 87] width 41 height 17
click at [290, 91] on input "True" at bounding box center [288, 88] width 6 height 5
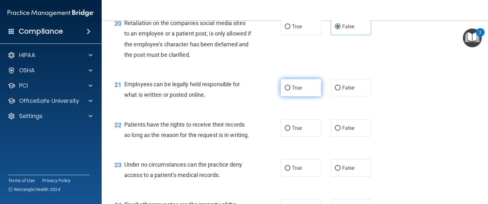
radio input "true"
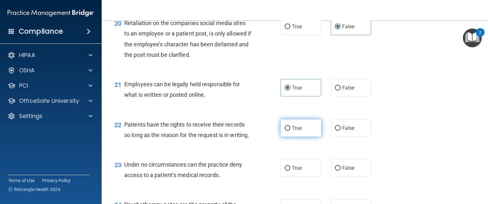
click at [298, 131] on span "True" at bounding box center [297, 128] width 10 height 6
click at [290, 131] on input "True" at bounding box center [288, 128] width 6 height 5
radio input "true"
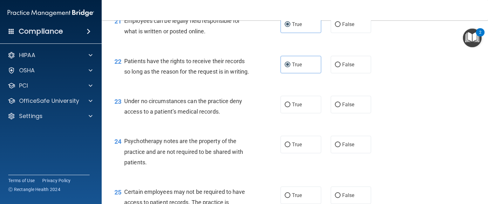
scroll to position [1302, 0]
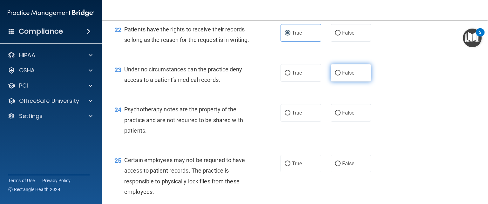
click at [342, 82] on label "False" at bounding box center [351, 72] width 41 height 17
click at [340, 76] on input "False" at bounding box center [338, 73] width 6 height 5
radio input "true"
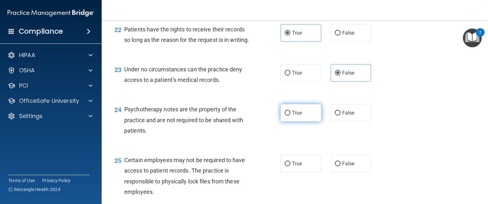
click at [298, 122] on label "True" at bounding box center [300, 112] width 41 height 17
click at [290, 116] on input "True" at bounding box center [288, 113] width 6 height 5
radio input "true"
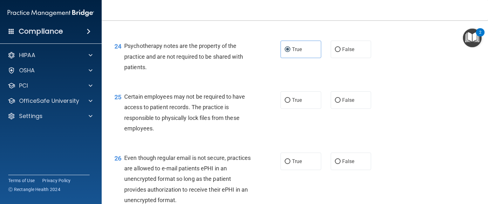
scroll to position [1397, 0]
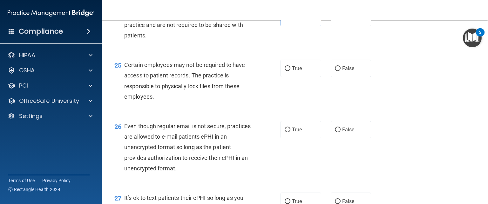
click at [297, 91] on div "25 Certain employees may not be required to have access to patient records. The…" at bounding box center [295, 82] width 370 height 61
click at [299, 71] on span "True" at bounding box center [297, 68] width 10 height 6
click at [290, 71] on input "True" at bounding box center [288, 68] width 6 height 5
radio input "true"
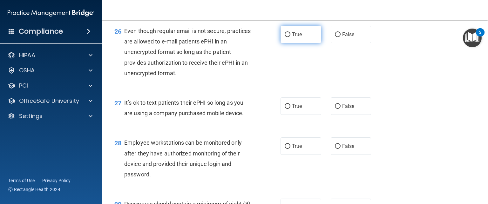
click at [285, 37] on input "True" at bounding box center [288, 34] width 6 height 5
radio input "true"
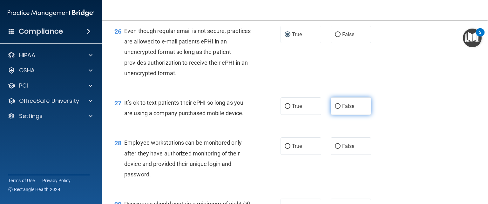
click at [331, 115] on label "False" at bounding box center [351, 106] width 41 height 17
click at [335, 109] on input "False" at bounding box center [338, 106] width 6 height 5
radio input "true"
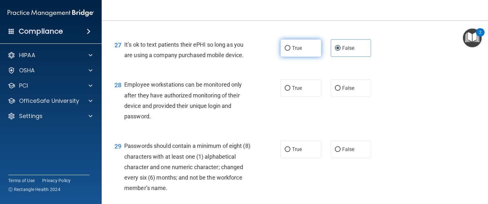
scroll to position [1556, 0]
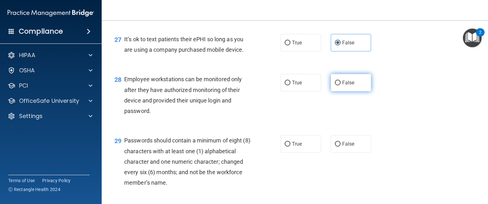
click at [338, 91] on label "False" at bounding box center [351, 82] width 41 height 17
click at [338, 85] on input "False" at bounding box center [338, 83] width 6 height 5
radio input "true"
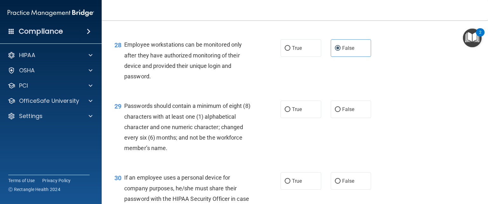
scroll to position [1620, 0]
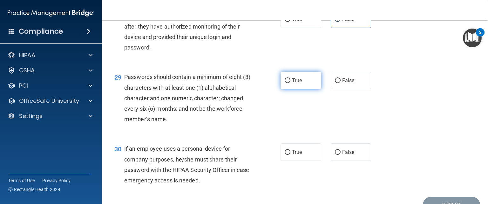
click at [288, 89] on label "True" at bounding box center [300, 80] width 41 height 17
click at [288, 83] on input "True" at bounding box center [288, 80] width 6 height 5
radio input "true"
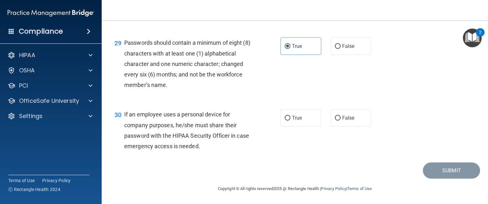
scroll to position [1683, 0]
click at [335, 118] on input "False" at bounding box center [338, 118] width 6 height 5
radio input "true"
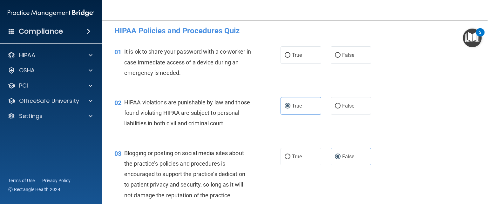
scroll to position [0, 0]
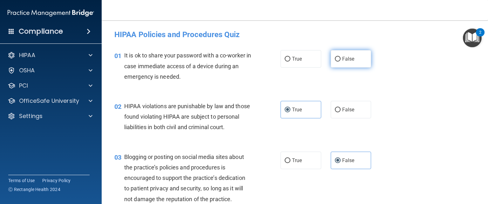
click at [350, 62] on span "False" at bounding box center [348, 59] width 12 height 6
click at [340, 62] on input "False" at bounding box center [338, 59] width 6 height 5
radio input "true"
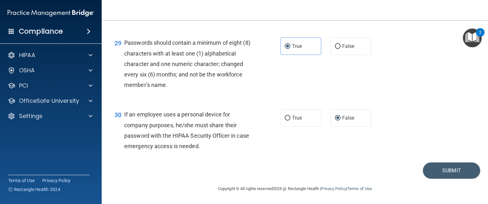
scroll to position [1686, 0]
click at [460, 170] on button "Submit" at bounding box center [451, 171] width 57 height 16
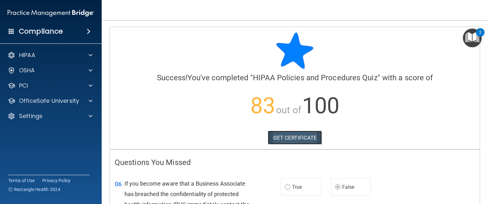
click at [303, 134] on link "GET CERTIFICATE" at bounding box center [295, 138] width 54 height 14
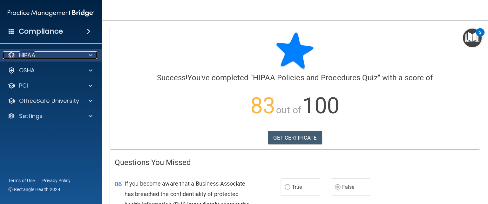
click at [50, 58] on div "HIPAA" at bounding box center [42, 55] width 79 height 8
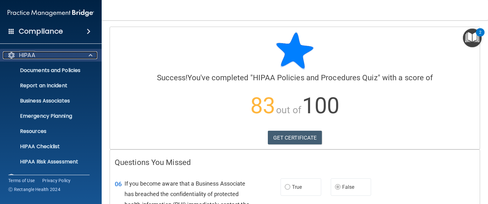
click at [59, 57] on div "HIPAA" at bounding box center [42, 55] width 79 height 8
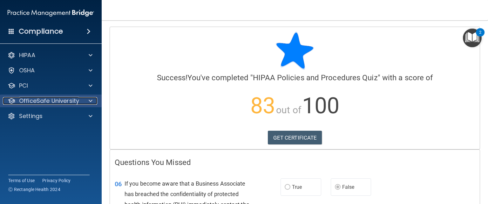
click at [81, 104] on div "OfficeSafe University" at bounding box center [42, 101] width 79 height 8
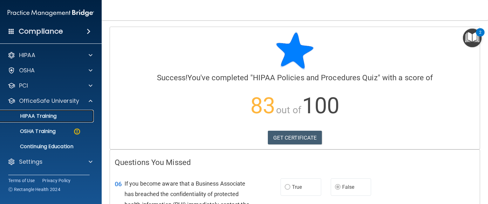
click at [77, 116] on div "HIPAA Training" at bounding box center [47, 116] width 87 height 6
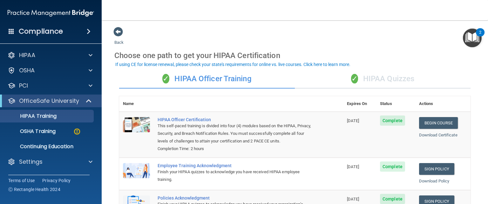
click at [391, 74] on div "✓ HIPAA Quizzes" at bounding box center [383, 79] width 176 height 19
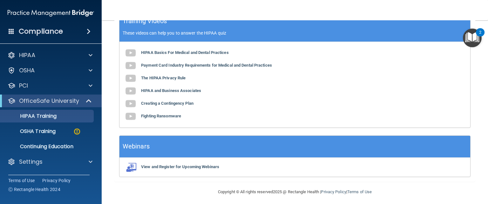
scroll to position [273, 0]
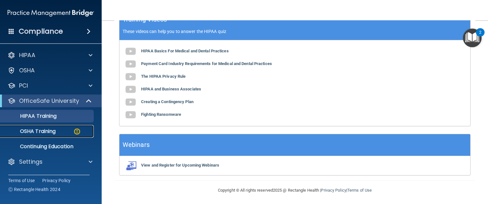
click at [37, 129] on p "OSHA Training" at bounding box center [29, 131] width 51 height 6
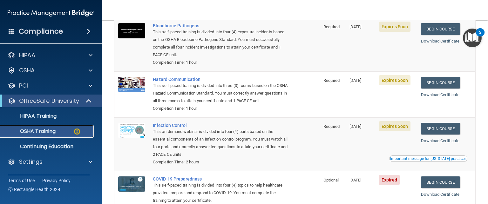
scroll to position [95, 0]
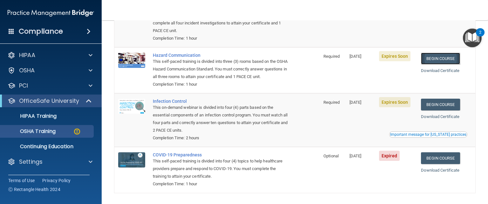
click at [439, 61] on link "Begin Course" at bounding box center [440, 59] width 39 height 12
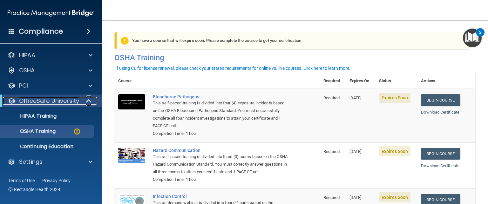
click at [39, 103] on p "OfficeSafe University" at bounding box center [49, 101] width 60 height 8
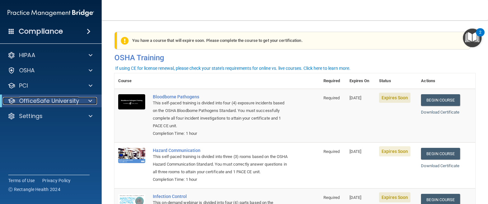
click at [39, 103] on p "OfficeSafe University" at bounding box center [49, 101] width 60 height 8
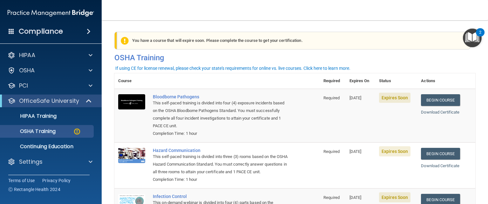
click at [167, 43] on div "You have a course that will expire soon. Please complete the course to get your…" at bounding box center [294, 41] width 354 height 18
click at [385, 98] on span "Expires Soon" at bounding box center [394, 98] width 31 height 10
click at [50, 133] on p "OSHA Training" at bounding box center [29, 131] width 51 height 6
click at [55, 105] on div "OfficeSafe University" at bounding box center [51, 101] width 102 height 13
click at [56, 102] on p "OfficeSafe University" at bounding box center [49, 101] width 60 height 8
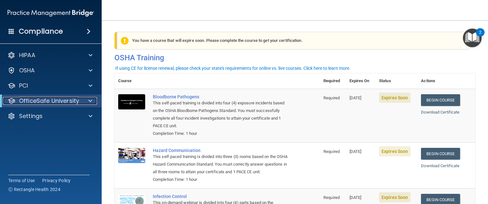
click at [56, 102] on p "OfficeSafe University" at bounding box center [49, 101] width 60 height 8
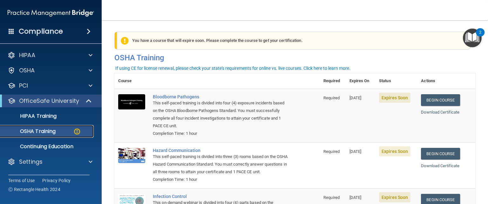
click at [41, 130] on p "OSHA Training" at bounding box center [29, 131] width 51 height 6
click at [430, 100] on link "Begin Course" at bounding box center [440, 100] width 39 height 12
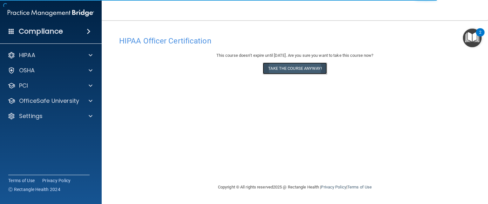
click at [304, 71] on button "Take the course anyway!" at bounding box center [295, 69] width 64 height 12
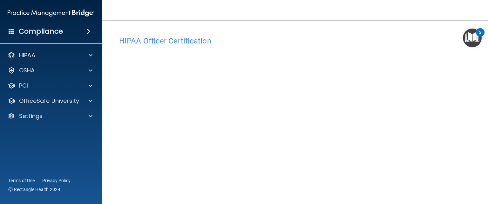
scroll to position [30, 0]
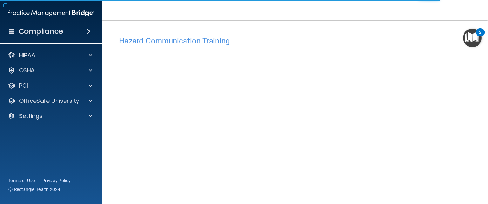
scroll to position [35, 0]
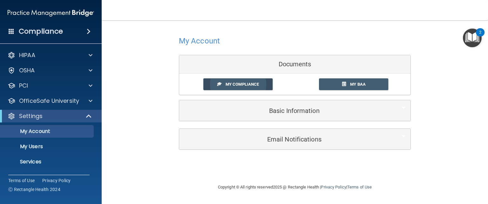
click at [264, 84] on link "My Compliance" at bounding box center [238, 84] width 70 height 12
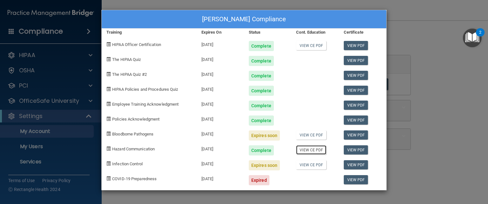
click at [307, 150] on link "View CE PDF" at bounding box center [311, 149] width 30 height 9
click at [142, 136] on span "Bloodborne Pathogens" at bounding box center [132, 134] width 41 height 5
click at [108, 133] on span at bounding box center [108, 134] width 4 height 4
click at [109, 133] on span at bounding box center [108, 134] width 4 height 4
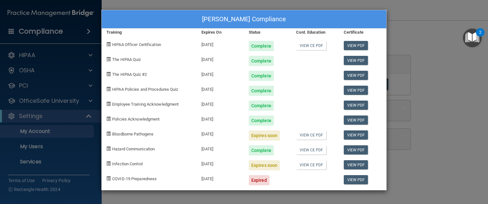
click at [44, 118] on div "Janeen Hughes's Compliance Training Expires On Status Cont. Education Certifica…" at bounding box center [244, 102] width 488 height 204
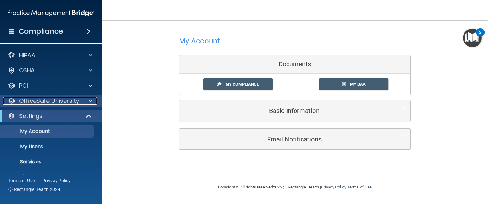
click at [46, 104] on p "OfficeSafe University" at bounding box center [49, 101] width 60 height 8
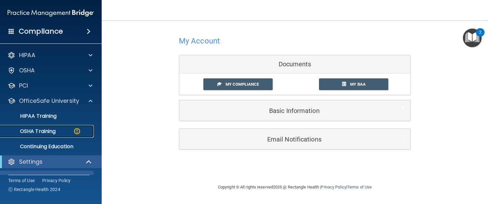
click at [48, 131] on p "OSHA Training" at bounding box center [29, 131] width 51 height 6
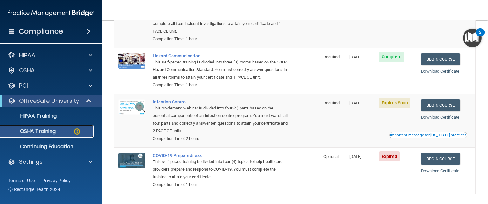
scroll to position [95, 0]
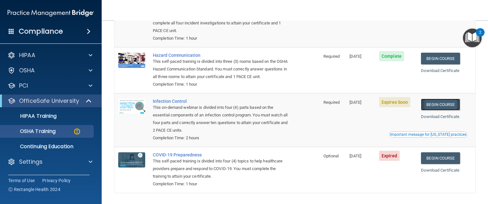
click at [431, 111] on link "Begin Course" at bounding box center [440, 105] width 39 height 12
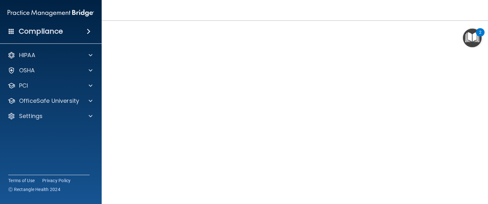
scroll to position [36, 0]
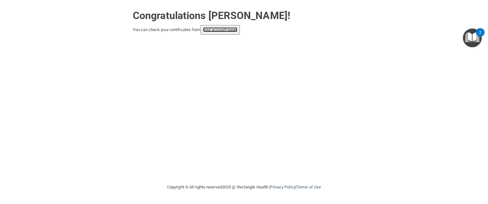
click at [226, 30] on link "your account page!" at bounding box center [220, 29] width 35 height 5
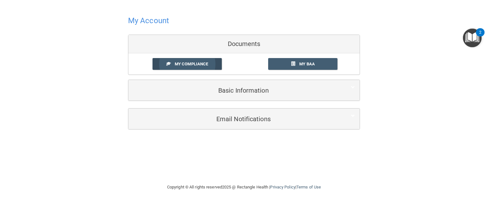
click at [200, 65] on span "My Compliance" at bounding box center [191, 64] width 33 height 5
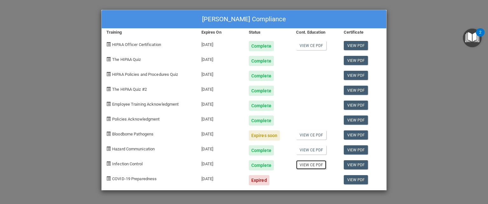
click at [317, 164] on link "View CE PDF" at bounding box center [311, 164] width 30 height 9
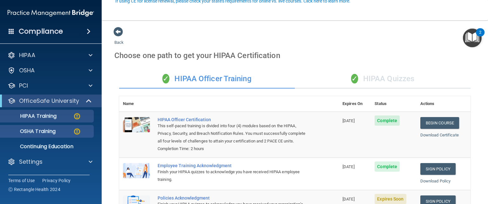
scroll to position [64, 0]
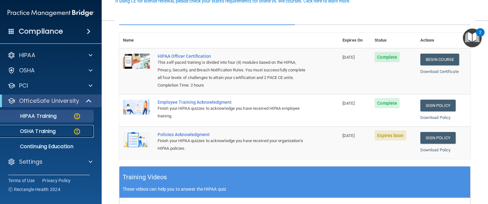
click at [50, 131] on p "OSHA Training" at bounding box center [29, 131] width 51 height 6
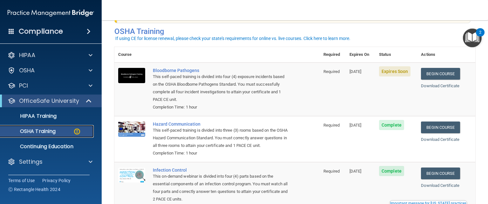
scroll to position [32, 0]
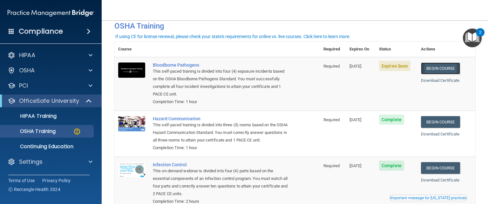
click at [432, 68] on link "Begin Course" at bounding box center [440, 69] width 39 height 12
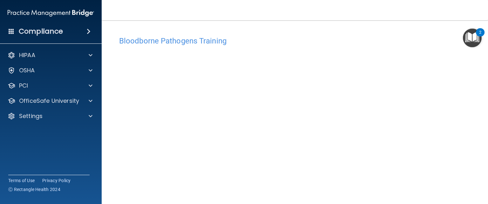
scroll to position [25, 0]
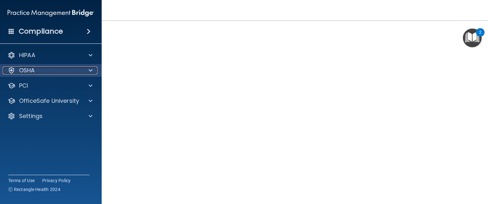
click at [30, 73] on p "OSHA" at bounding box center [27, 71] width 16 height 8
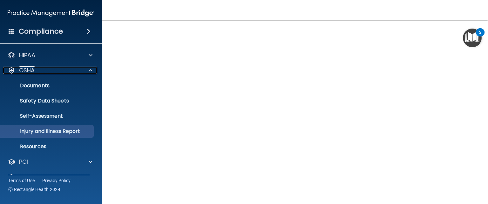
scroll to position [29, 0]
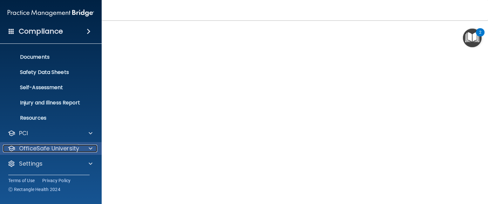
click at [31, 147] on p "OfficeSafe University" at bounding box center [49, 149] width 60 height 8
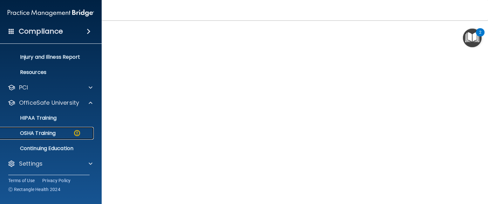
click at [37, 138] on link "OSHA Training" at bounding box center [44, 133] width 100 height 13
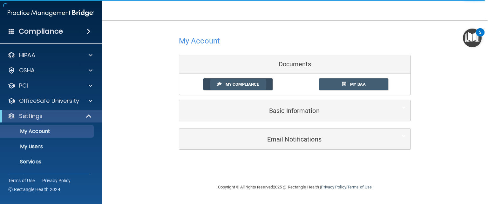
click at [240, 84] on span "My Compliance" at bounding box center [242, 84] width 33 height 5
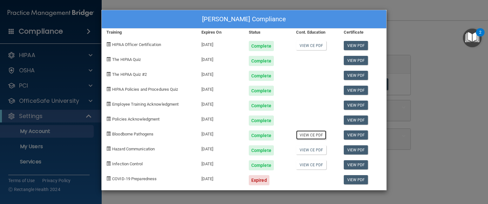
click at [313, 136] on link "View CE PDF" at bounding box center [311, 135] width 30 height 9
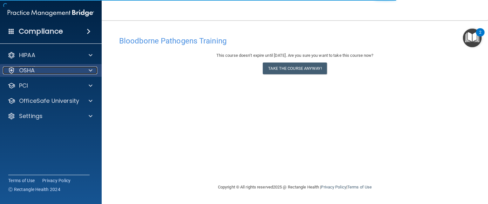
click at [27, 71] on p "OSHA" at bounding box center [27, 71] width 16 height 8
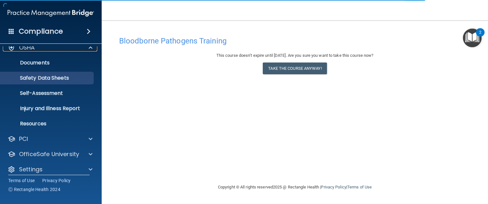
scroll to position [29, 0]
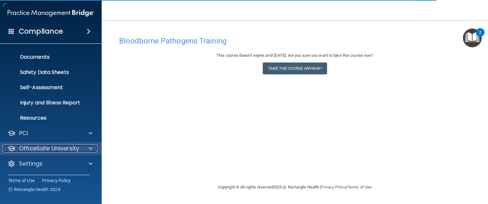
click at [46, 146] on p "OfficeSafe University" at bounding box center [49, 149] width 60 height 8
click at [55, 148] on p "OfficeSafe University" at bounding box center [49, 149] width 60 height 8
click at [64, 149] on p "OfficeSafe University" at bounding box center [49, 149] width 60 height 8
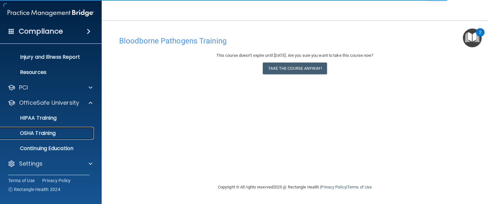
click at [56, 137] on link "OSHA Training" at bounding box center [44, 133] width 100 height 13
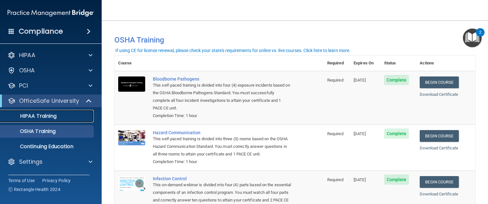
click at [82, 116] on div "HIPAA Training" at bounding box center [47, 116] width 87 height 6
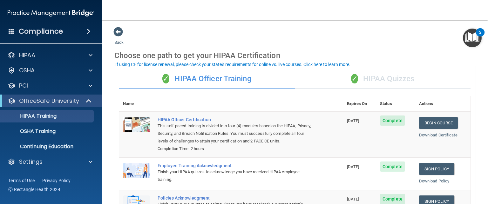
click at [361, 76] on div "✓ HIPAA Quizzes" at bounding box center [383, 79] width 176 height 19
